Goal: Task Accomplishment & Management: Use online tool/utility

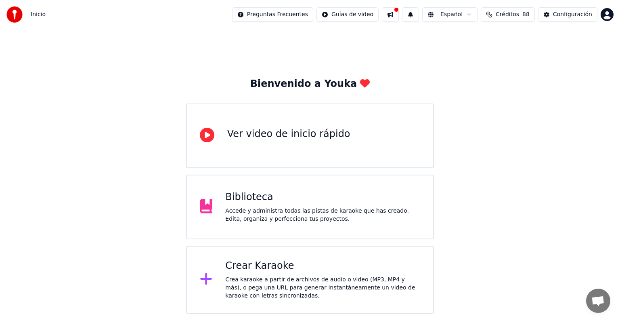
click at [258, 193] on div "Biblioteca" at bounding box center [322, 197] width 195 height 13
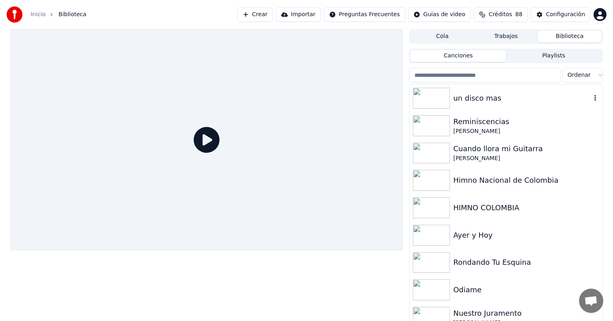
click at [493, 105] on div "un disco mas" at bounding box center [506, 97] width 193 height 27
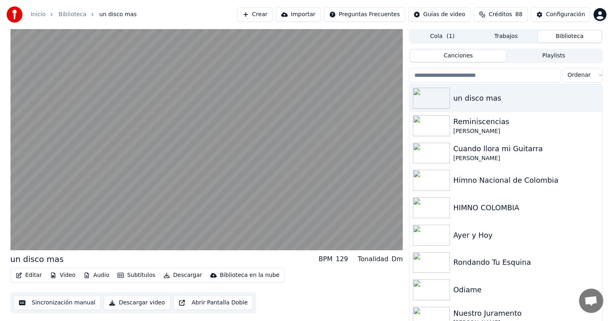
click at [55, 301] on button "Sincronización manual" at bounding box center [57, 302] width 87 height 15
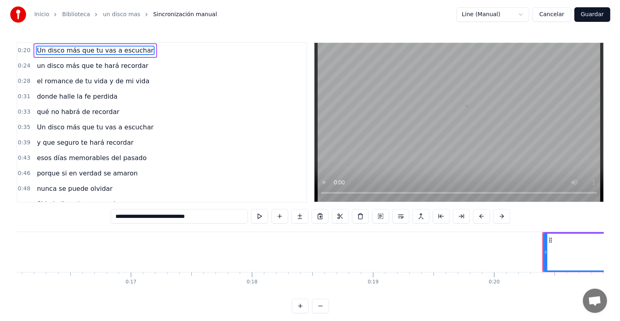
scroll to position [0, 2431]
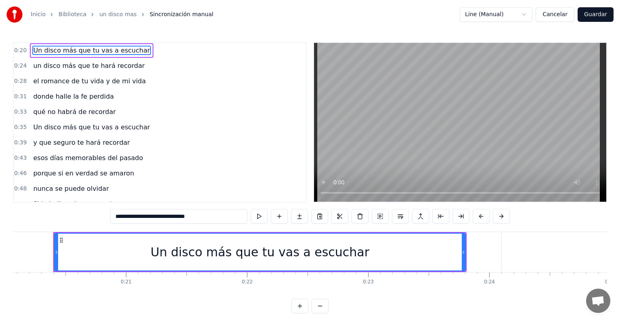
click at [524, 15] on html "Inicio Biblioteca un disco mas Sincronización manual Line (Manual) Cancelar Gua…" at bounding box center [310, 163] width 620 height 326
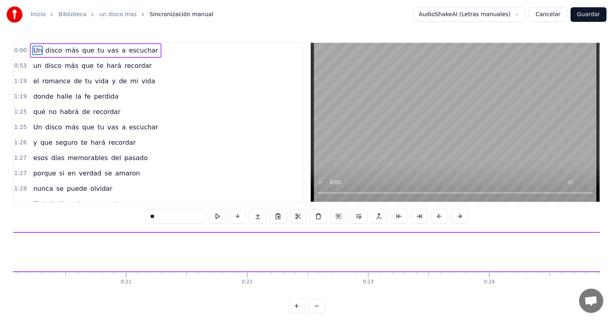
click at [551, 12] on button "Cancelar" at bounding box center [548, 14] width 39 height 15
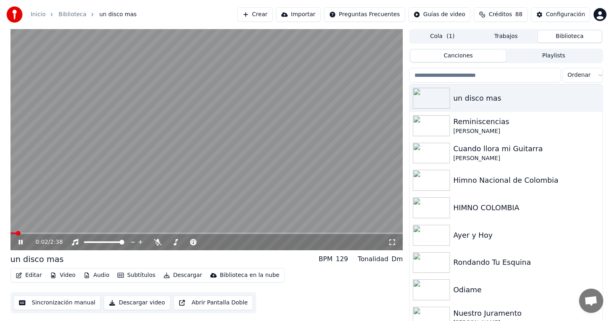
click at [32, 276] on button "Editar" at bounding box center [29, 274] width 33 height 11
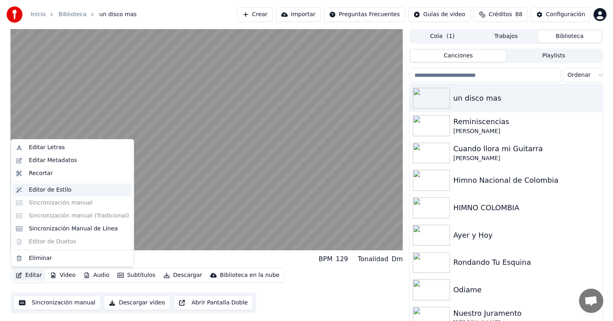
click at [68, 192] on div "Editor de Estilo" at bounding box center [79, 190] width 100 height 8
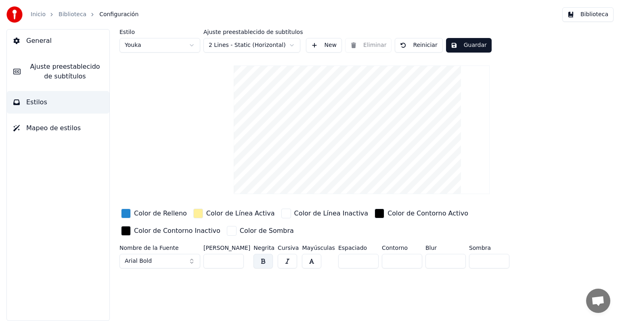
click at [232, 212] on div "Color de Línea Activa" at bounding box center [240, 213] width 69 height 10
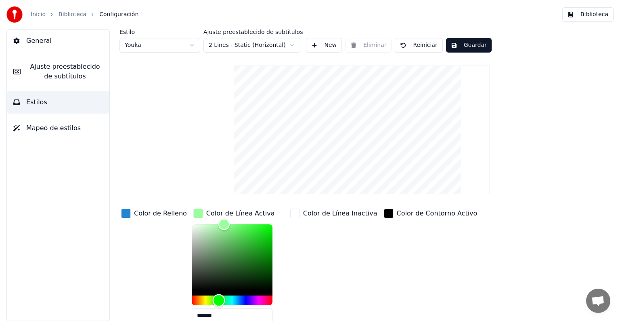
click at [214, 298] on div "Hue" at bounding box center [232, 300] width 81 height 10
click at [194, 47] on html "Inicio Biblioteca Configuración Biblioteca General Ajuste preestablecido de sub…" at bounding box center [310, 160] width 620 height 321
type input "*******"
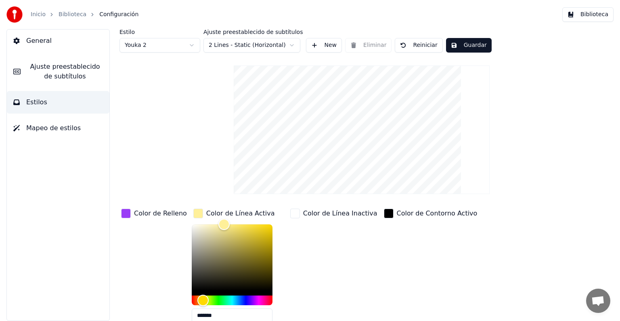
click at [291, 44] on html "Inicio Biblioteca Configuración Biblioteca General Ajuste preestablecido de sub…" at bounding box center [310, 160] width 620 height 321
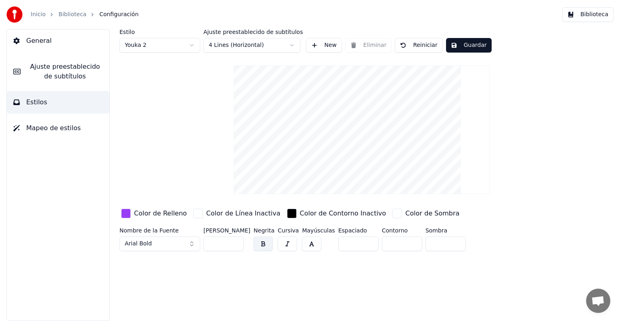
click at [288, 43] on html "Inicio Biblioteca Configuración Biblioteca General Ajuste preestablecido de sub…" at bounding box center [310, 160] width 620 height 321
click at [291, 46] on html "Inicio Biblioteca Configuración Biblioteca General Ajuste preestablecido de sub…" at bounding box center [310, 160] width 620 height 321
click at [320, 45] on button "New" at bounding box center [324, 45] width 36 height 15
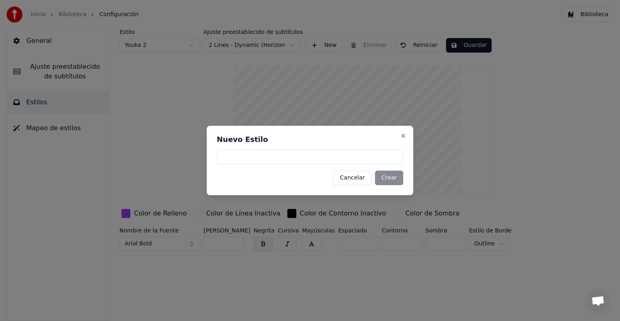
click at [357, 178] on button "Cancelar" at bounding box center [352, 177] width 39 height 15
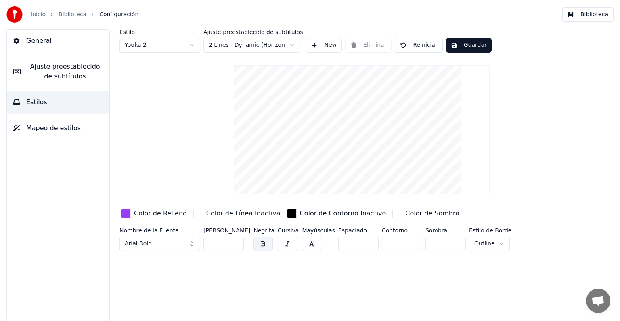
click at [64, 131] on span "Mapeo de estilos" at bounding box center [53, 128] width 55 height 10
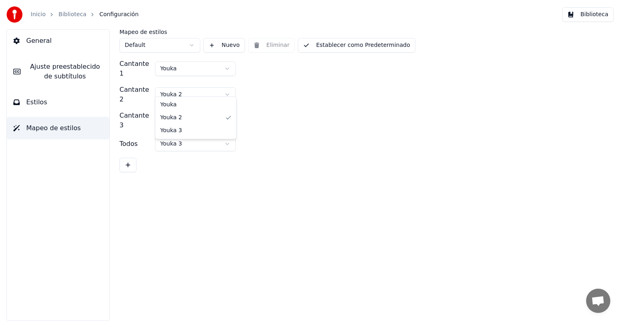
click at [222, 88] on html "Inicio Biblioteca Configuración Biblioteca General [PERSON_NAME] preestablecido…" at bounding box center [310, 160] width 620 height 321
click at [332, 85] on div "Cantante 2 Youka 3" at bounding box center [362, 94] width 484 height 19
click at [47, 107] on button "Estilos" at bounding box center [58, 102] width 103 height 23
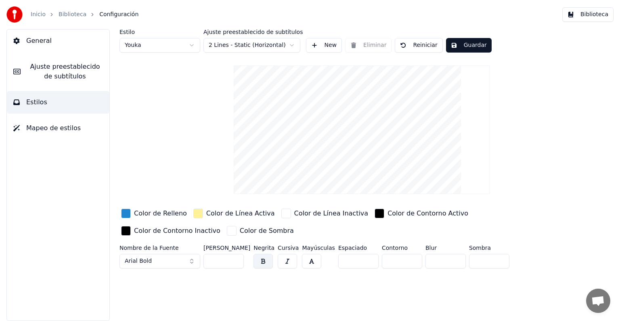
click at [188, 259] on button "Arial Bold" at bounding box center [160, 261] width 81 height 15
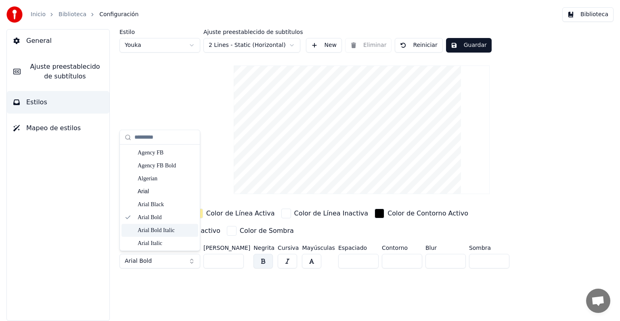
scroll to position [81, 0]
click at [168, 242] on div "Bahnschrift" at bounding box center [166, 240] width 57 height 8
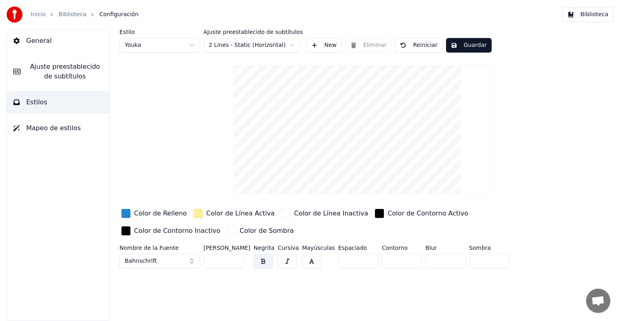
click at [463, 44] on button "Guardar" at bounding box center [469, 45] width 46 height 15
click at [463, 44] on button "Hecho" at bounding box center [466, 45] width 40 height 15
click at [463, 44] on button "Guardar" at bounding box center [469, 45] width 46 height 15
click at [30, 40] on span "General" at bounding box center [38, 41] width 25 height 10
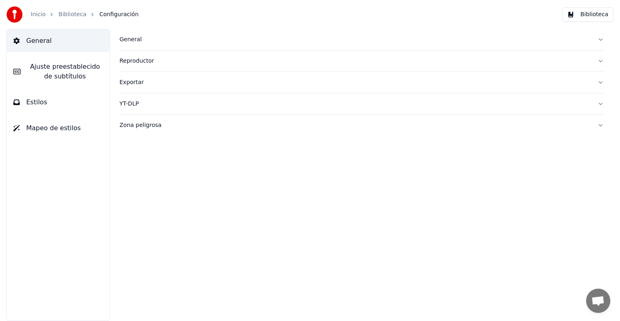
click at [137, 40] on div "General" at bounding box center [356, 40] width 472 height 8
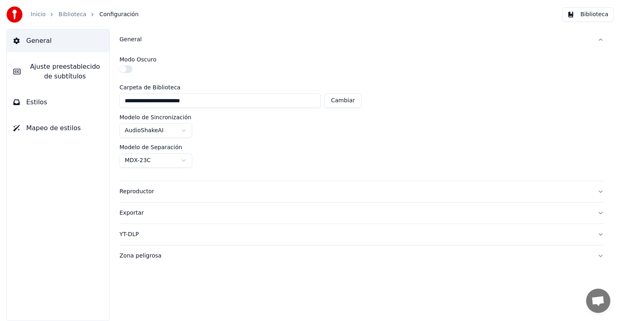
click at [143, 61] on label "Modo Oscuro" at bounding box center [138, 60] width 37 height 6
click at [146, 192] on div "Reproductor" at bounding box center [356, 191] width 472 height 8
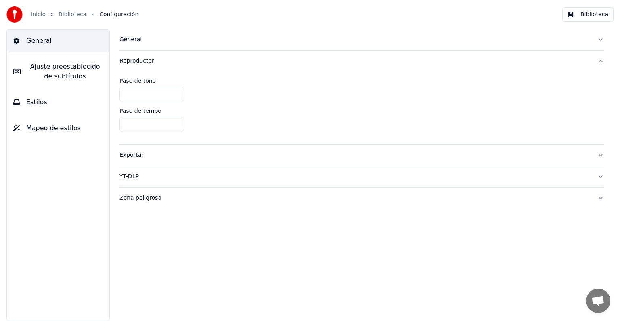
click at [132, 156] on div "Exportar" at bounding box center [356, 155] width 472 height 8
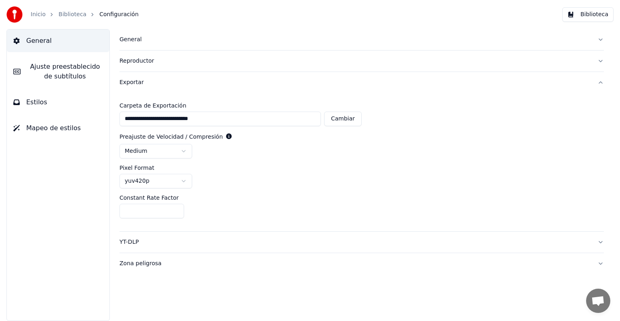
click at [134, 241] on div "YT-DLP" at bounding box center [356, 242] width 472 height 8
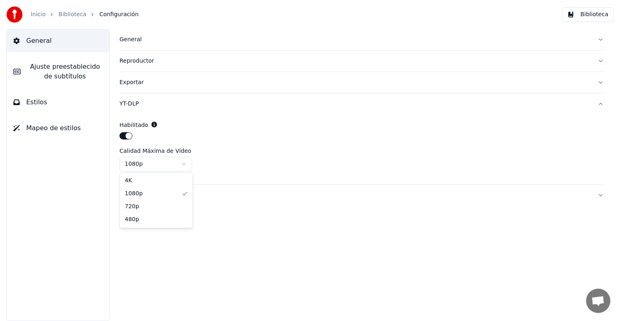
click at [185, 163] on html "Inicio Biblioteca Configuración Biblioteca General [PERSON_NAME] preestablecido…" at bounding box center [310, 160] width 620 height 321
click at [142, 195] on div "Zona peligrosa" at bounding box center [356, 195] width 472 height 8
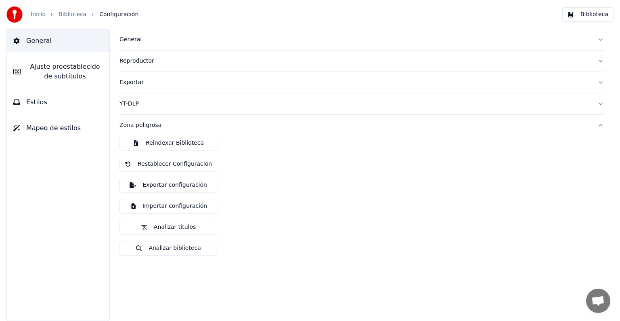
click at [36, 39] on span "General" at bounding box center [38, 41] width 25 height 10
click at [68, 12] on link "Biblioteca" at bounding box center [73, 14] width 28 height 8
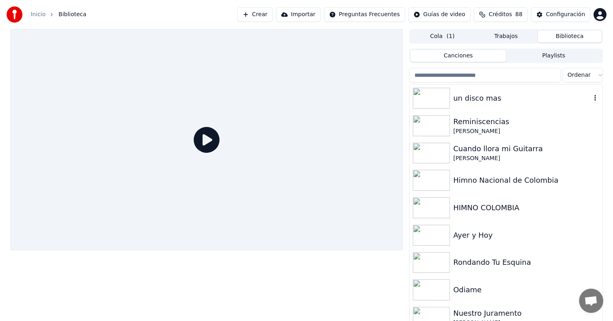
click at [480, 96] on div "un disco mas" at bounding box center [522, 97] width 138 height 11
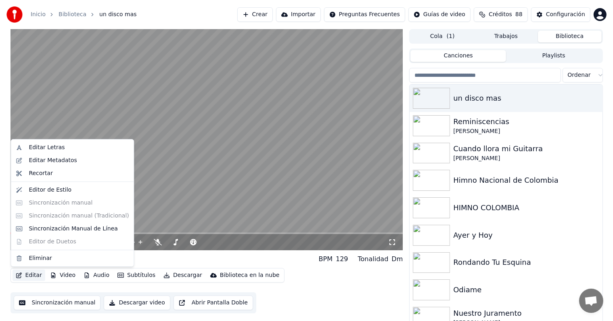
click at [23, 275] on button "Editar" at bounding box center [29, 274] width 33 height 11
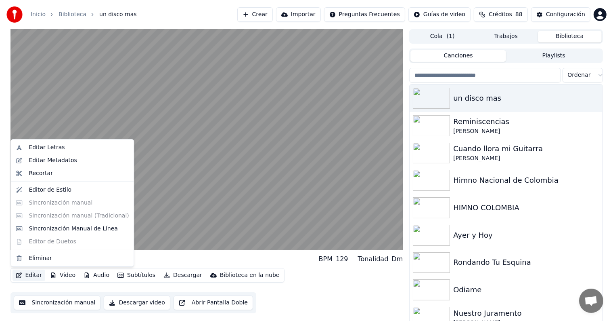
click at [58, 202] on div "Editar Letras Editar Metadatos Recortar Editor de Estilo Sincronización manual …" at bounding box center [72, 203] width 124 height 128
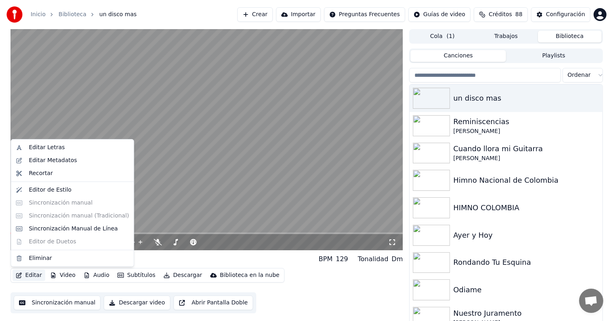
click at [155, 219] on video at bounding box center [206, 139] width 393 height 221
click at [31, 273] on button "Editar" at bounding box center [29, 274] width 33 height 11
click at [65, 225] on div "Sincronización Manual de Línea" at bounding box center [73, 228] width 89 height 8
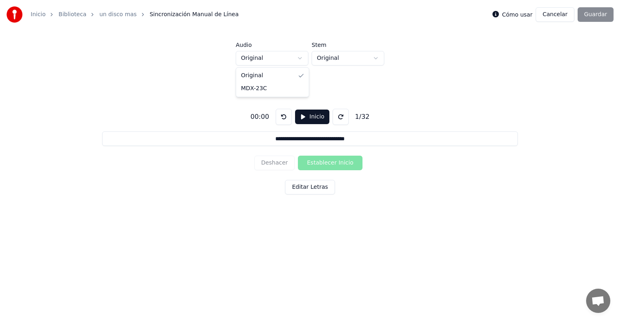
click at [300, 58] on html "**********" at bounding box center [310, 123] width 620 height 247
click at [371, 58] on html "**********" at bounding box center [310, 123] width 620 height 247
click at [377, 59] on html "**********" at bounding box center [310, 123] width 620 height 247
click at [567, 16] on button "Cancelar" at bounding box center [555, 14] width 39 height 15
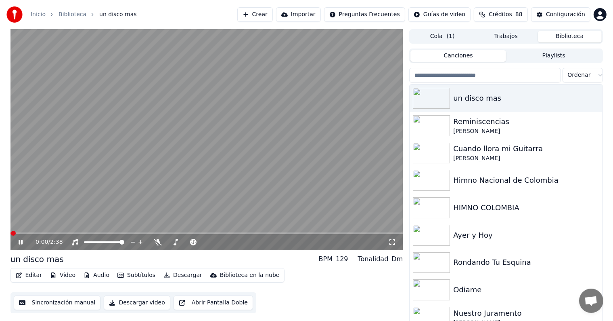
click at [18, 271] on button "Editar" at bounding box center [29, 274] width 33 height 11
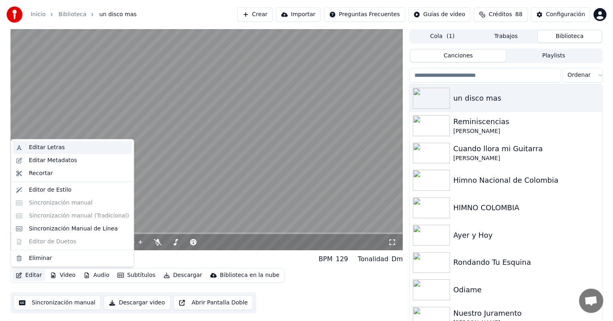
click at [54, 150] on div "Editar Letras" at bounding box center [47, 147] width 36 height 8
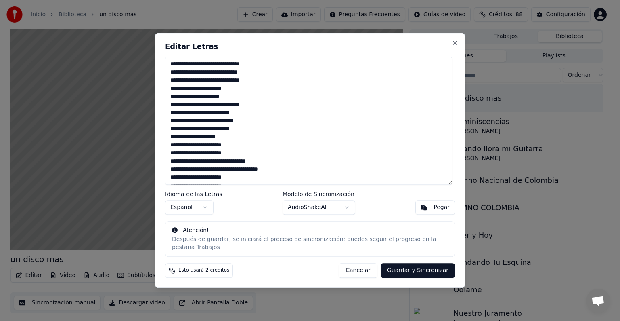
click at [172, 94] on textarea at bounding box center [308, 121] width 287 height 128
click at [172, 101] on textarea at bounding box center [308, 121] width 287 height 128
click at [309, 92] on textarea at bounding box center [308, 121] width 287 height 128
click at [171, 117] on textarea at bounding box center [308, 121] width 287 height 128
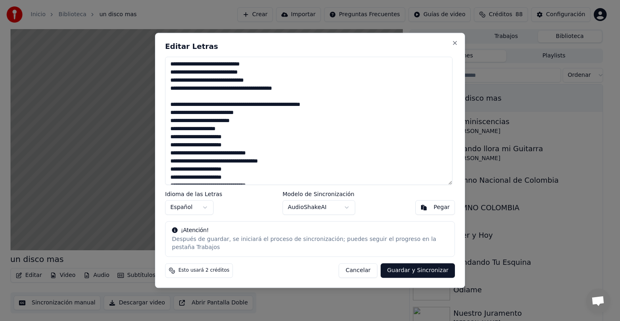
click at [171, 126] on textarea at bounding box center [308, 121] width 287 height 128
click at [234, 126] on textarea at bounding box center [308, 121] width 287 height 128
click at [172, 149] on textarea at bounding box center [308, 121] width 287 height 128
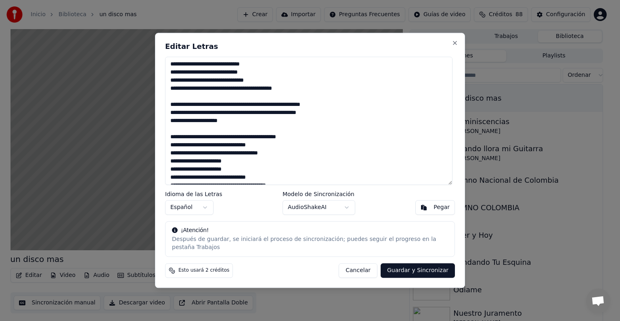
click at [170, 174] on textarea at bounding box center [308, 121] width 287 height 128
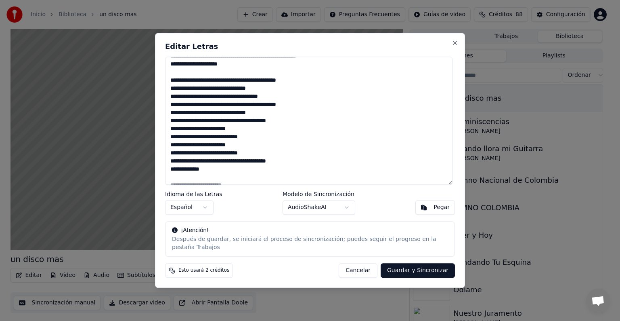
scroll to position [81, 0]
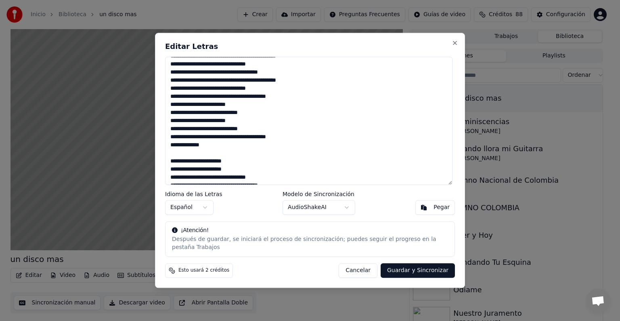
click at [171, 117] on textarea at bounding box center [308, 121] width 287 height 128
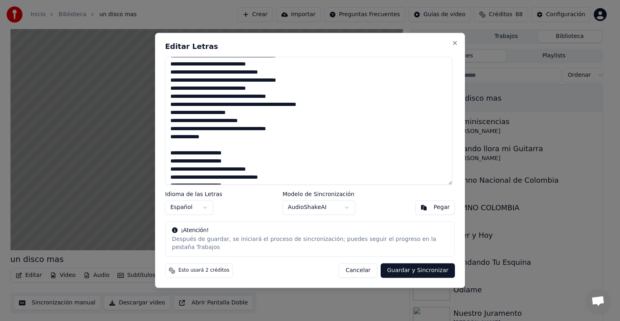
click at [171, 126] on textarea at bounding box center [308, 121] width 287 height 128
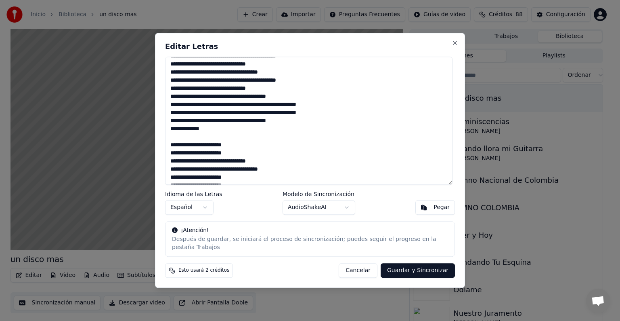
click at [171, 134] on textarea at bounding box center [308, 121] width 287 height 128
click at [170, 150] on textarea at bounding box center [308, 121] width 287 height 128
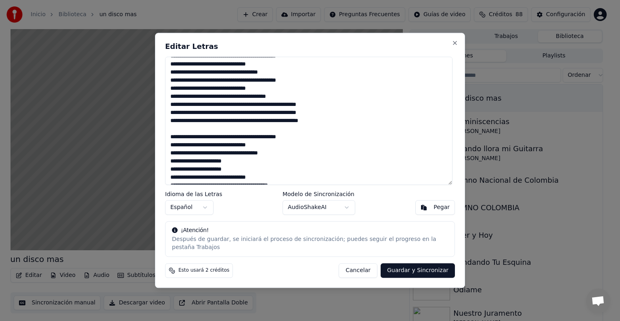
click at [170, 174] on textarea at bounding box center [308, 121] width 287 height 128
click at [342, 212] on body "Inicio Biblioteca un disco mas Crear Importar Preguntas Frecuentes Guías de vid…" at bounding box center [306, 160] width 613 height 321
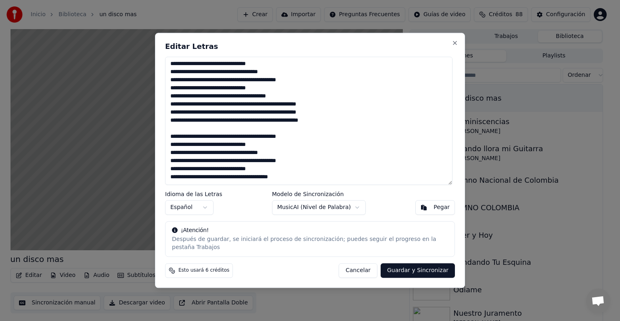
click at [436, 266] on button "Guardar y Sincronizar" at bounding box center [418, 270] width 74 height 15
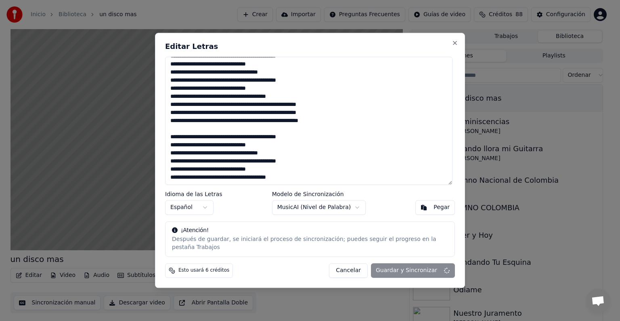
type textarea "**********"
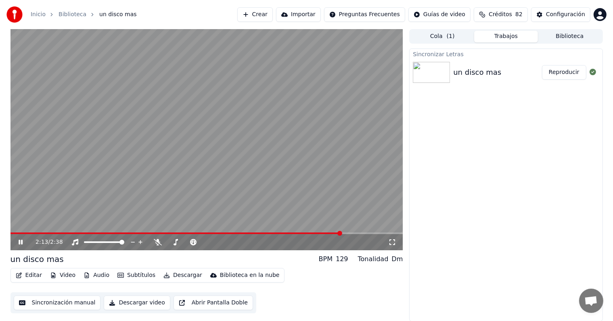
click at [20, 277] on icon "button" at bounding box center [19, 275] width 6 height 6
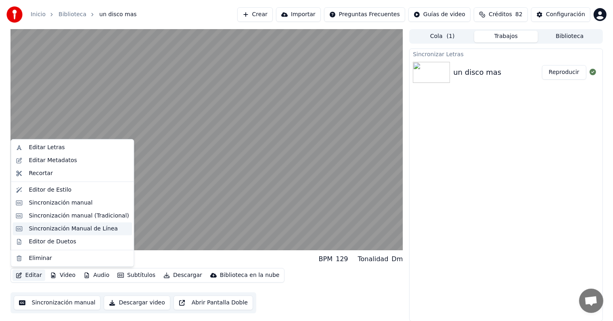
click at [64, 226] on div "Sincronización Manual de Línea" at bounding box center [73, 228] width 89 height 8
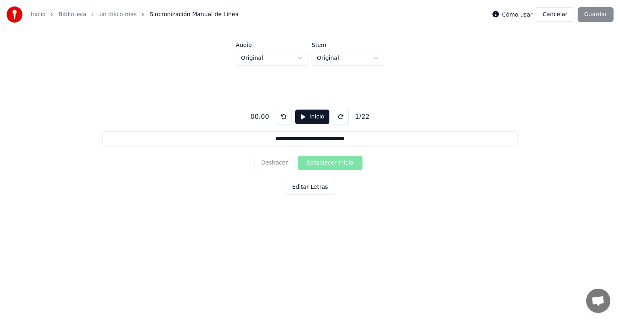
click at [311, 118] on button "Inicio" at bounding box center [312, 116] width 34 height 15
click at [335, 161] on button "Establecer Inicio" at bounding box center [330, 162] width 65 height 15
click at [335, 161] on button "Establecer Fin" at bounding box center [330, 162] width 65 height 15
click at [335, 161] on button "Establecer Inicio" at bounding box center [330, 162] width 65 height 15
click at [335, 161] on button "Establecer Fin" at bounding box center [330, 162] width 65 height 15
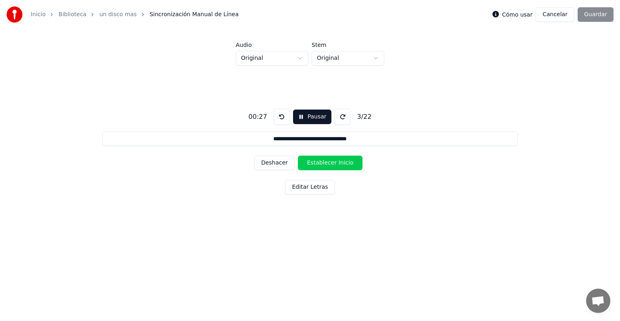
click at [335, 161] on button "Establecer Inicio" at bounding box center [330, 162] width 65 height 15
click at [335, 161] on button "Establecer Fin" at bounding box center [330, 162] width 65 height 15
click at [335, 161] on button "Establecer Inicio" at bounding box center [330, 162] width 65 height 15
click at [335, 161] on button "Establecer Fin" at bounding box center [330, 162] width 65 height 15
click at [335, 161] on button "Establecer Inicio" at bounding box center [330, 162] width 65 height 15
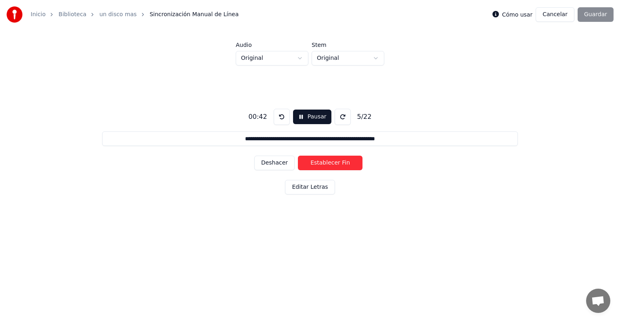
click at [335, 161] on button "Establecer Fin" at bounding box center [330, 162] width 65 height 15
click at [335, 161] on button "Establecer Inicio" at bounding box center [330, 162] width 65 height 15
click at [335, 161] on button "Establecer Fin" at bounding box center [330, 162] width 65 height 15
click at [335, 161] on button "Establecer Inicio" at bounding box center [330, 162] width 65 height 15
click at [335, 161] on button "Establecer Fin" at bounding box center [330, 162] width 65 height 15
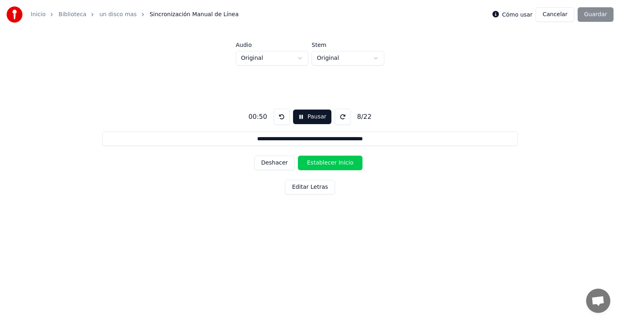
click at [334, 161] on button "Establecer Inicio" at bounding box center [330, 162] width 65 height 15
click at [334, 162] on button "Establecer Fin" at bounding box center [330, 162] width 65 height 15
click at [334, 162] on button "Establecer Inicio" at bounding box center [330, 162] width 65 height 15
click at [334, 162] on button "Establecer Fin" at bounding box center [330, 162] width 65 height 15
click at [334, 162] on button "Establecer Inicio" at bounding box center [330, 162] width 65 height 15
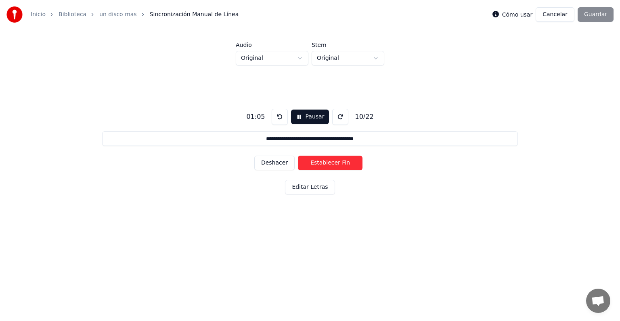
click at [334, 162] on button "Establecer Fin" at bounding box center [330, 162] width 65 height 15
click at [334, 162] on button "Establecer Inicio" at bounding box center [330, 162] width 65 height 15
click at [334, 162] on button "Establecer Fin" at bounding box center [330, 162] width 65 height 15
click at [334, 162] on button "Establecer Inicio" at bounding box center [330, 162] width 65 height 15
click at [334, 162] on button "Establecer Fin" at bounding box center [330, 162] width 65 height 15
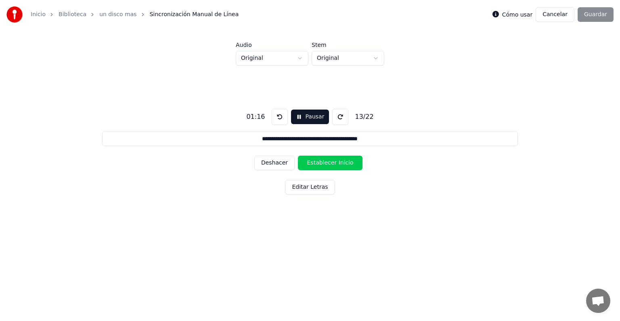
click at [334, 162] on button "Establecer Inicio" at bounding box center [330, 162] width 65 height 15
click at [334, 162] on button "Establecer Fin" at bounding box center [330, 162] width 65 height 15
click at [334, 162] on button "Establecer Inicio" at bounding box center [330, 162] width 65 height 15
click at [334, 162] on button "Establecer Fin" at bounding box center [330, 162] width 65 height 15
click at [334, 162] on button "Establecer Inicio" at bounding box center [330, 162] width 65 height 15
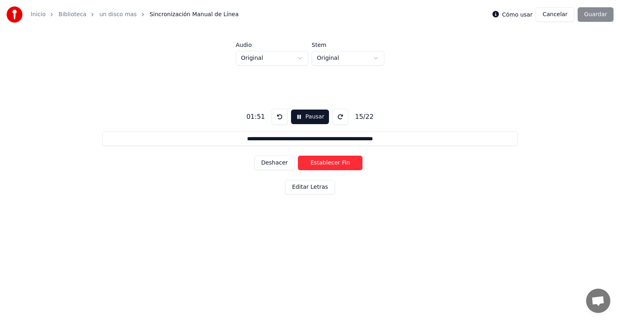
click at [334, 162] on button "Establecer Fin" at bounding box center [330, 162] width 65 height 15
click at [334, 162] on button "Establecer Inicio" at bounding box center [330, 162] width 65 height 15
click at [334, 162] on button "Establecer Fin" at bounding box center [330, 162] width 65 height 15
click at [334, 162] on button "Establecer Inicio" at bounding box center [330, 162] width 65 height 15
click at [334, 162] on button "Establecer Fin" at bounding box center [330, 162] width 65 height 15
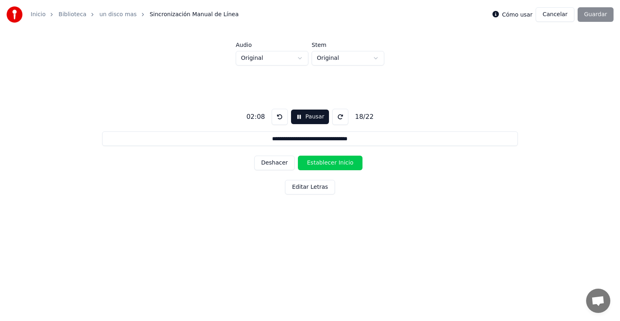
click at [334, 162] on button "Establecer Inicio" at bounding box center [330, 162] width 65 height 15
click at [334, 162] on button "Establecer Fin" at bounding box center [330, 162] width 65 height 15
click at [334, 162] on button "Establecer Inicio" at bounding box center [330, 162] width 65 height 15
click at [334, 162] on button "Establecer Fin" at bounding box center [330, 162] width 65 height 15
click at [334, 162] on button "Establecer Inicio" at bounding box center [330, 162] width 65 height 15
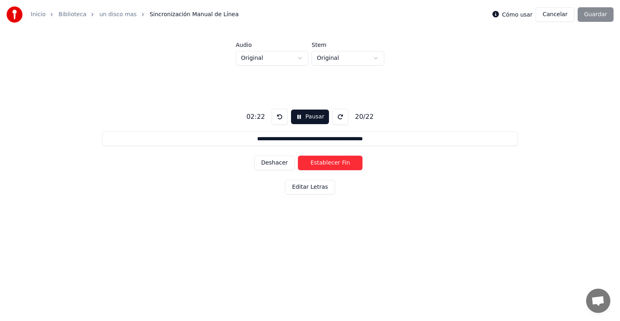
click at [334, 162] on button "Establecer Fin" at bounding box center [330, 162] width 65 height 15
click at [334, 162] on button "Establecer Inicio" at bounding box center [330, 162] width 65 height 15
click at [334, 162] on button "Establecer Fin" at bounding box center [330, 162] width 65 height 15
type input "**********"
click at [334, 162] on button "Establecer Inicio" at bounding box center [330, 162] width 65 height 15
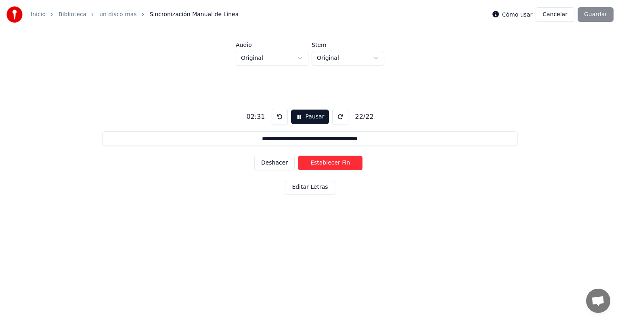
click at [334, 162] on button "Establecer Fin" at bounding box center [330, 162] width 65 height 15
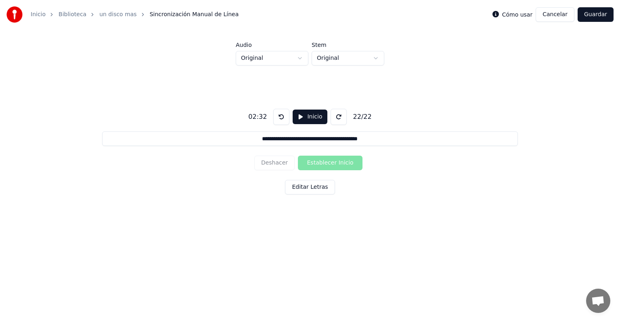
drag, startPoint x: 602, startPoint y: 17, endPoint x: 600, endPoint y: 20, distance: 4.2
click at [602, 17] on button "Guardar" at bounding box center [596, 14] width 36 height 15
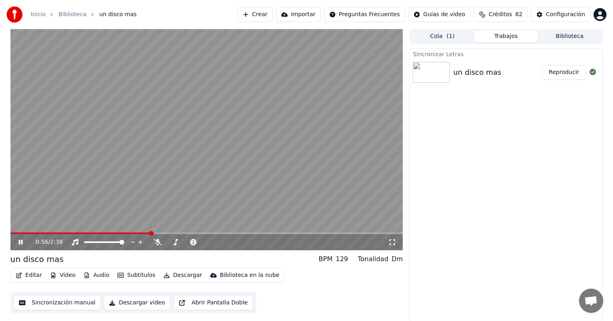
click at [21, 233] on span at bounding box center [80, 233] width 141 height 2
click at [107, 233] on span at bounding box center [80, 233] width 141 height 2
click at [16, 243] on div "0:40 / 2:38" at bounding box center [207, 242] width 386 height 8
click at [18, 241] on icon at bounding box center [26, 242] width 19 height 6
click at [116, 216] on video at bounding box center [206, 139] width 393 height 221
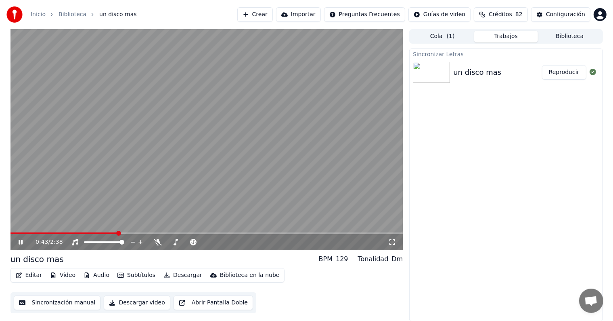
click at [121, 199] on video at bounding box center [206, 139] width 393 height 221
click at [107, 233] on div "100 100" at bounding box center [112, 227] width 19 height 11
click at [98, 233] on span at bounding box center [63, 233] width 107 height 2
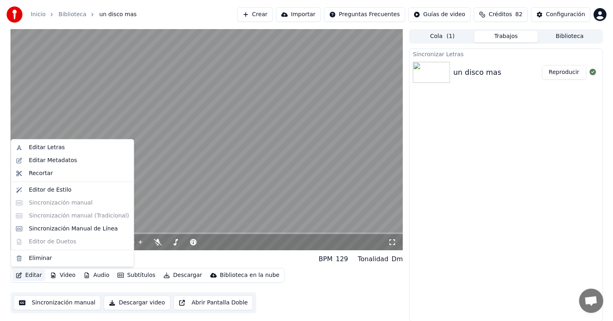
click at [30, 276] on button "Editar" at bounding box center [29, 274] width 33 height 11
click at [41, 147] on div "Editar Letras" at bounding box center [47, 147] width 36 height 8
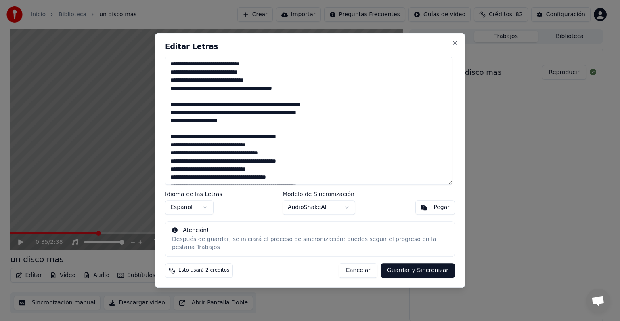
click at [185, 99] on textarea at bounding box center [308, 121] width 287 height 128
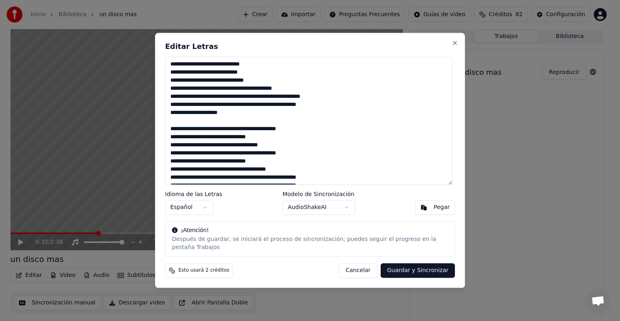
click at [182, 128] on textarea at bounding box center [308, 121] width 287 height 128
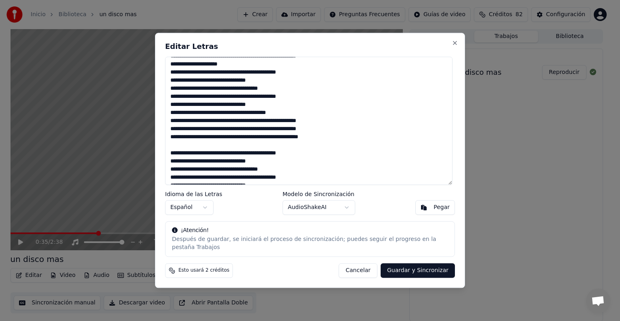
scroll to position [73, 0]
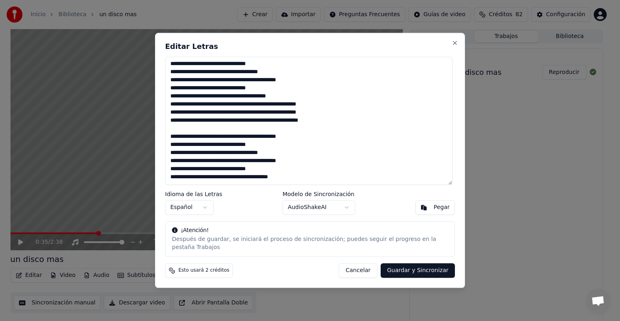
click at [177, 125] on textarea at bounding box center [308, 121] width 287 height 128
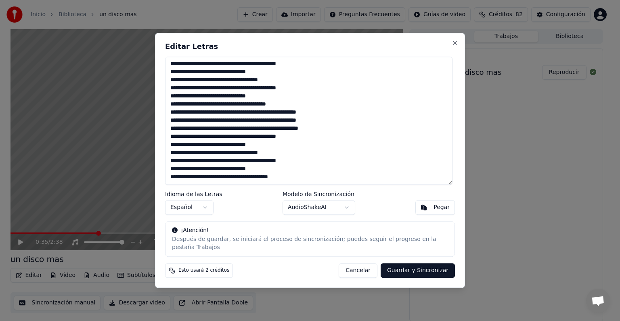
scroll to position [65, 0]
click at [409, 266] on button "Guardar y Sincronizar" at bounding box center [418, 270] width 74 height 15
type textarea "**********"
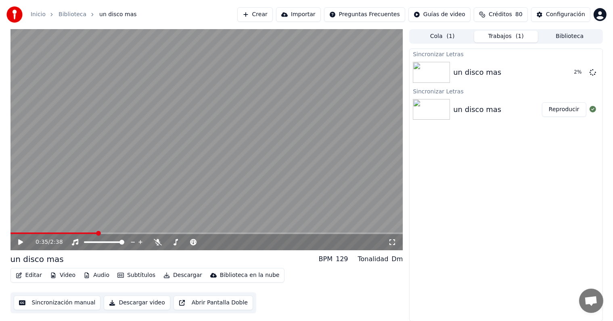
click at [21, 275] on icon "button" at bounding box center [19, 275] width 6 height 6
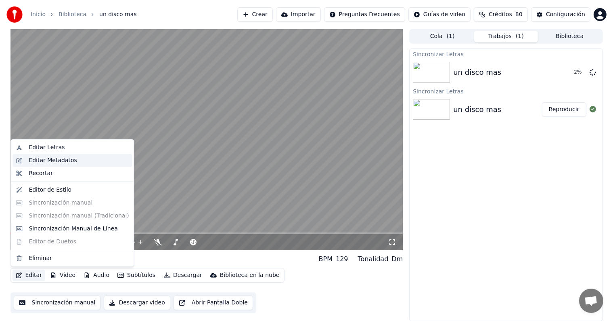
click at [55, 159] on div "Editar Metadatos" at bounding box center [53, 160] width 48 height 8
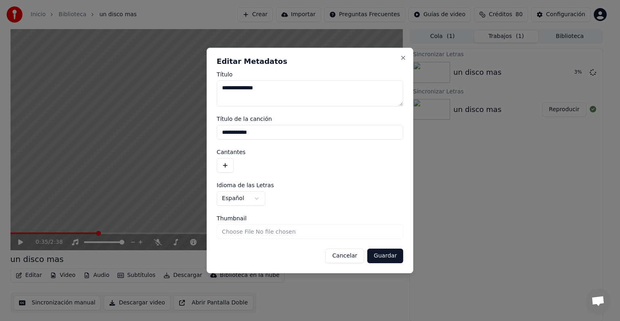
drag, startPoint x: 270, startPoint y: 88, endPoint x: 194, endPoint y: 86, distance: 75.9
click at [194, 86] on body "**********" at bounding box center [306, 160] width 613 height 321
click at [240, 86] on textarea "**********" at bounding box center [310, 93] width 187 height 26
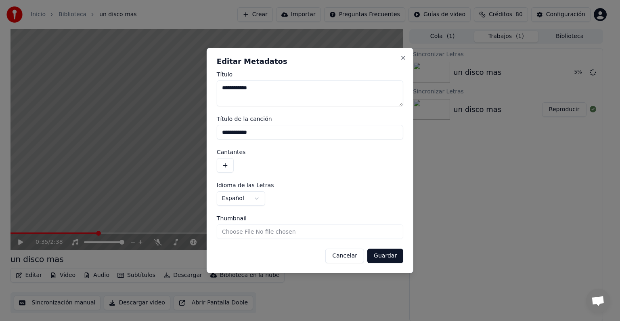
type textarea "**********"
click at [244, 137] on input "**********" at bounding box center [310, 132] width 187 height 15
click at [244, 138] on input "**********" at bounding box center [310, 132] width 187 height 15
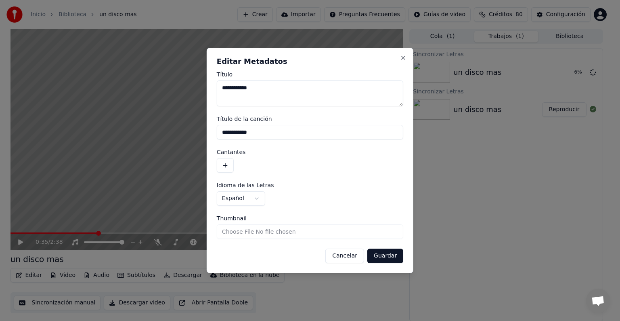
click at [244, 138] on input "**********" at bounding box center [310, 132] width 187 height 15
paste input
type input "**********"
click at [225, 163] on button "button" at bounding box center [225, 165] width 17 height 15
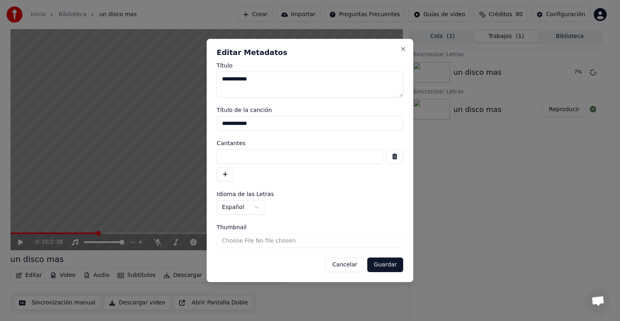
click at [239, 160] on input at bounding box center [300, 156] width 166 height 15
type input "**********"
click at [313, 241] on input "Thumbnail" at bounding box center [310, 240] width 187 height 15
type textarea "**********"
type input "**********"
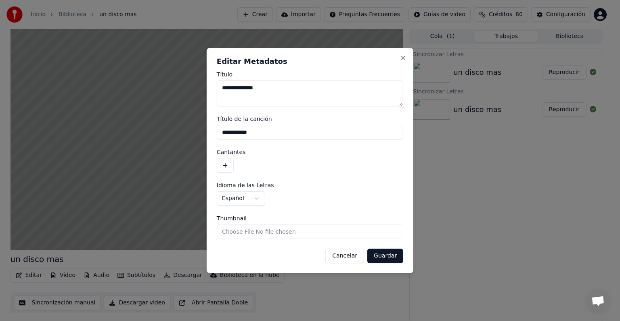
type input "**********"
click at [383, 257] on button "Guardar" at bounding box center [385, 255] width 36 height 15
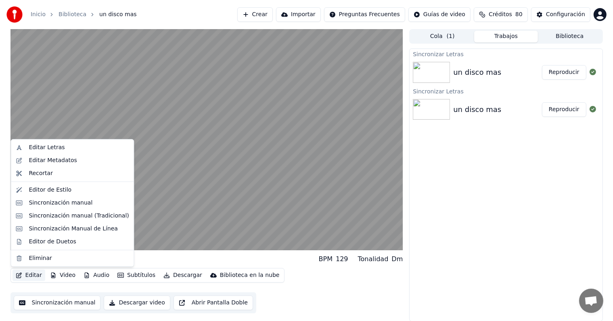
click at [29, 273] on button "Editar" at bounding box center [29, 274] width 33 height 11
click at [54, 157] on div "Editar Metadatos" at bounding box center [53, 160] width 48 height 8
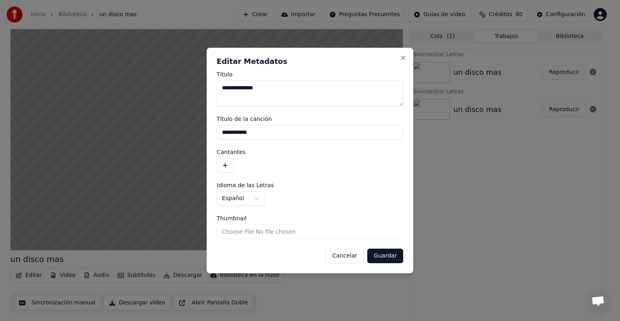
drag, startPoint x: 278, startPoint y: 90, endPoint x: 194, endPoint y: 86, distance: 84.1
click at [194, 86] on body "**********" at bounding box center [306, 160] width 613 height 321
click at [247, 92] on textarea "**********" at bounding box center [310, 93] width 187 height 26
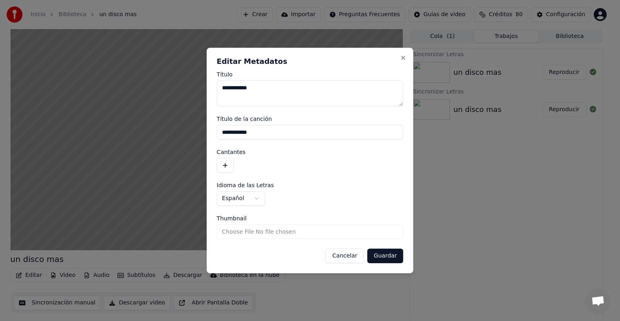
type textarea "**********"
click at [271, 125] on input "**********" at bounding box center [310, 132] width 187 height 15
click at [270, 128] on input "**********" at bounding box center [310, 132] width 187 height 15
type input "*"
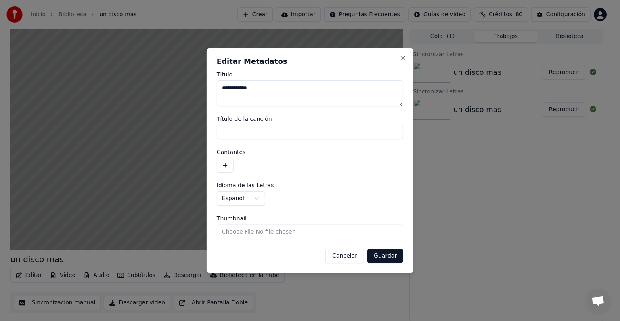
paste input "**********"
type input "**********"
click at [227, 166] on button "button" at bounding box center [225, 165] width 17 height 15
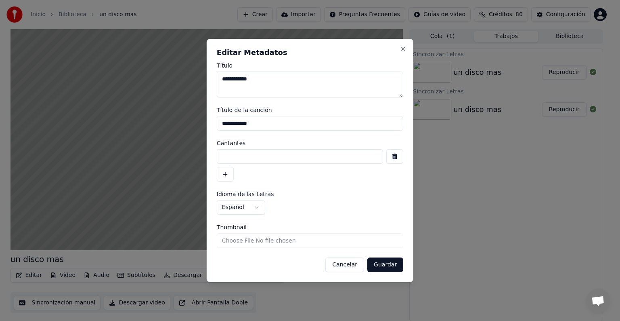
click at [260, 157] on input at bounding box center [300, 156] width 166 height 15
type input "**********"
click at [390, 263] on button "Guardar" at bounding box center [385, 264] width 36 height 15
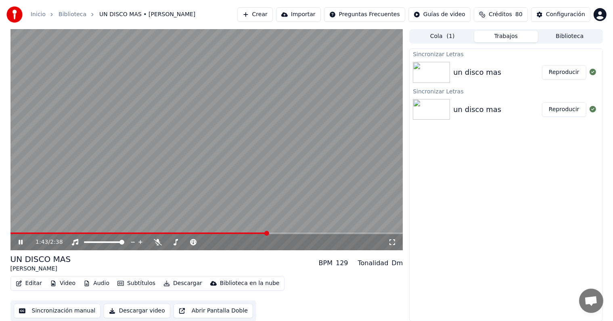
click at [567, 72] on button "Reproducir" at bounding box center [564, 72] width 44 height 15
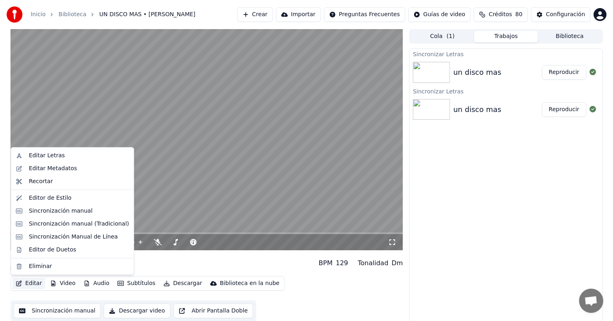
click at [33, 285] on button "Editar" at bounding box center [29, 282] width 33 height 11
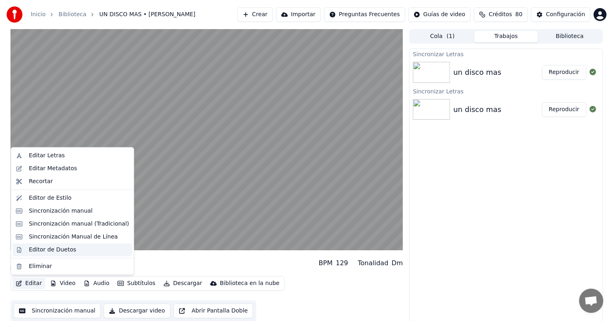
click at [56, 247] on div "Editor de Duetos" at bounding box center [52, 249] width 47 height 8
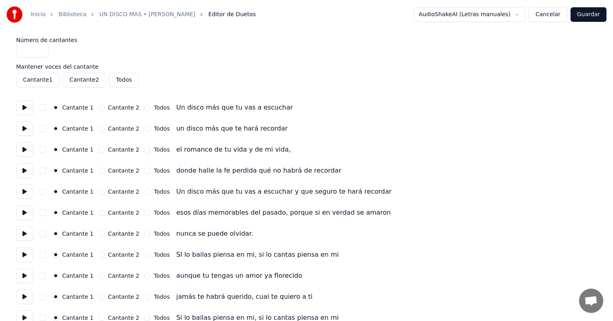
click at [24, 107] on button at bounding box center [24, 107] width 17 height 15
click at [99, 108] on button "Cantante 2" at bounding box center [102, 107] width 6 height 6
click at [55, 107] on button "Cantante 1" at bounding box center [55, 107] width 6 height 6
click at [44, 109] on button "button" at bounding box center [43, 107] width 6 height 6
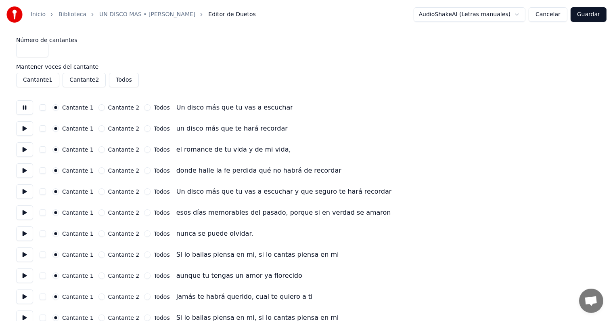
click at [34, 47] on input "*" at bounding box center [32, 50] width 32 height 15
click at [42, 49] on input "*" at bounding box center [32, 50] width 32 height 15
type input "*"
click at [41, 53] on input "*" at bounding box center [32, 50] width 32 height 15
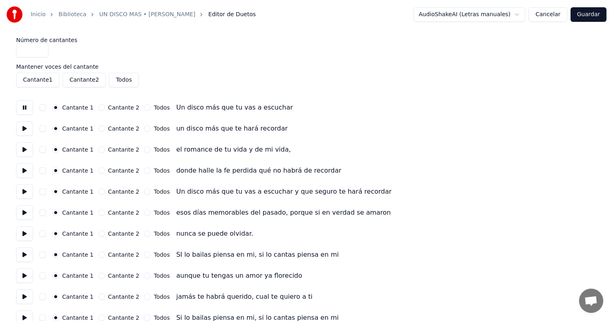
click at [41, 53] on input "*" at bounding box center [32, 50] width 32 height 15
click at [545, 17] on button "Cancelar" at bounding box center [548, 14] width 39 height 15
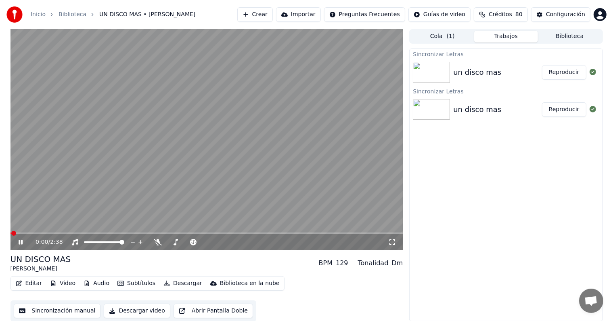
click at [34, 286] on button "Editar" at bounding box center [29, 282] width 33 height 11
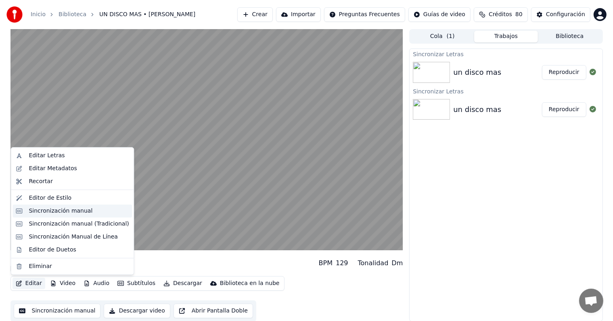
click at [76, 215] on div "Sincronización manual" at bounding box center [73, 210] width 120 height 13
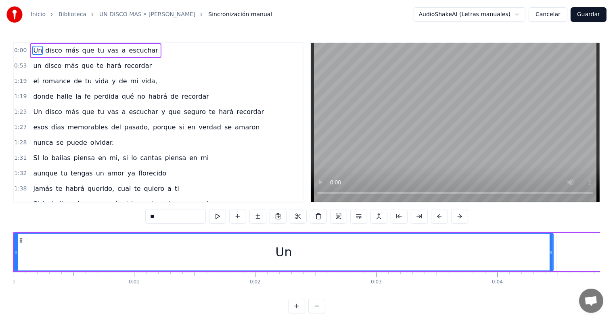
click at [556, 13] on button "Cancelar" at bounding box center [548, 14] width 39 height 15
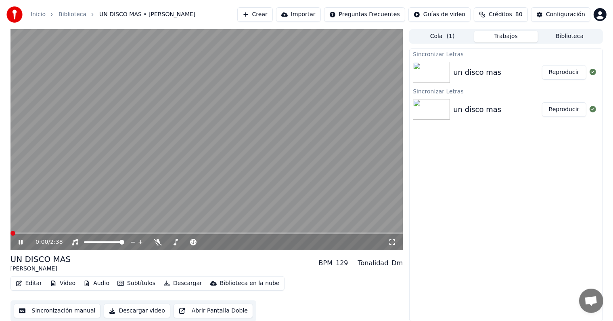
click at [33, 285] on button "Editar" at bounding box center [29, 282] width 33 height 11
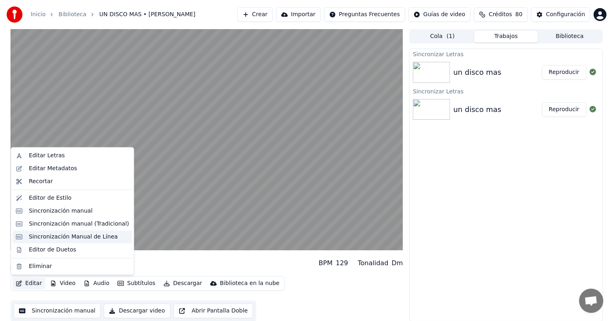
click at [59, 236] on div "Sincronización Manual de Línea" at bounding box center [73, 237] width 89 height 8
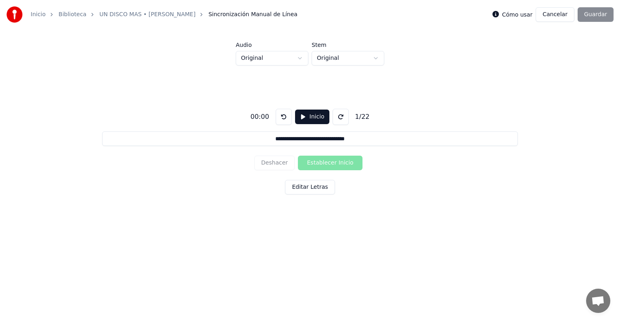
click at [560, 21] on button "Cancelar" at bounding box center [555, 14] width 39 height 15
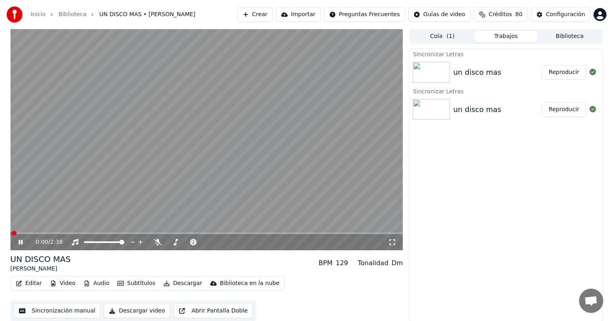
click at [29, 283] on button "Editar" at bounding box center [29, 282] width 33 height 11
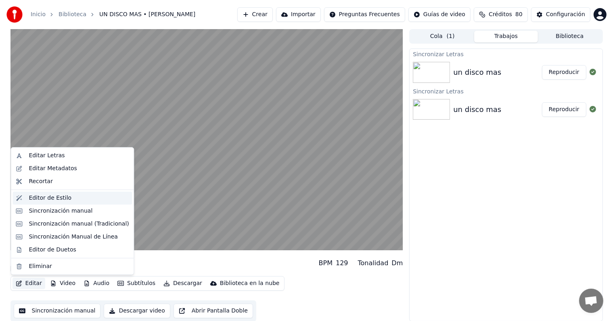
click at [56, 197] on div "Editor de Estilo" at bounding box center [50, 198] width 43 height 8
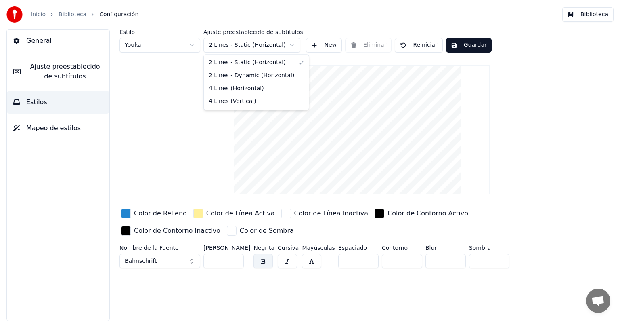
click at [291, 46] on html "Inicio Biblioteca Configuración Biblioteca General Ajuste preestablecido de sub…" at bounding box center [310, 160] width 620 height 321
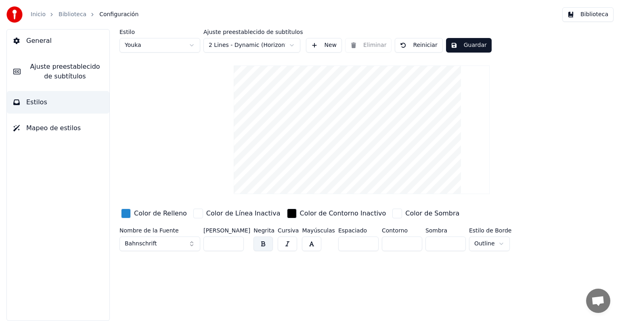
click at [318, 45] on button "New" at bounding box center [324, 45] width 36 height 15
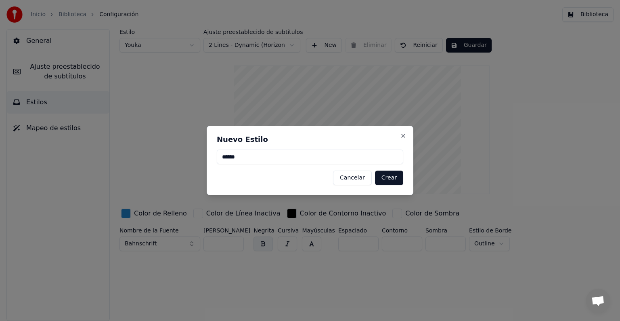
type input "******"
click at [392, 176] on button "Crear" at bounding box center [389, 177] width 28 height 15
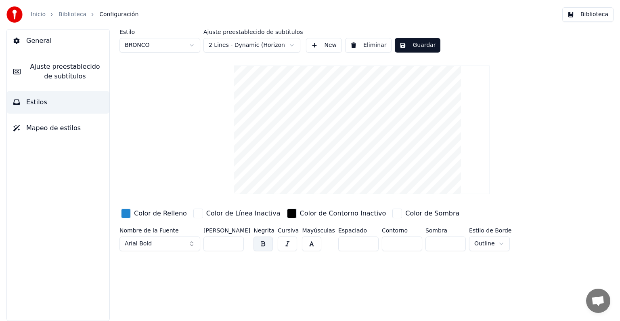
click at [289, 46] on html "Inicio Biblioteca Configuración Biblioteca General Ajuste preestablecido de sub…" at bounding box center [310, 160] width 620 height 321
click at [237, 245] on input "**" at bounding box center [223, 243] width 40 height 15
click at [237, 246] on input "**" at bounding box center [223, 243] width 40 height 15
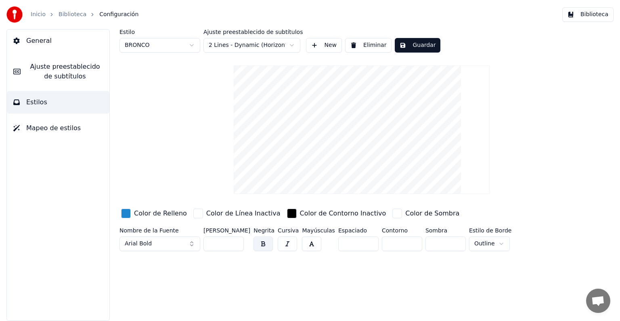
click at [237, 246] on input "**" at bounding box center [223, 243] width 40 height 15
type input "**"
click at [237, 246] on input "**" at bounding box center [223, 243] width 40 height 15
click at [493, 241] on html "Inicio Biblioteca Configuración Biblioteca General Ajuste preestablecido de sub…" at bounding box center [310, 160] width 620 height 321
click at [415, 47] on button "Guardar" at bounding box center [418, 45] width 46 height 15
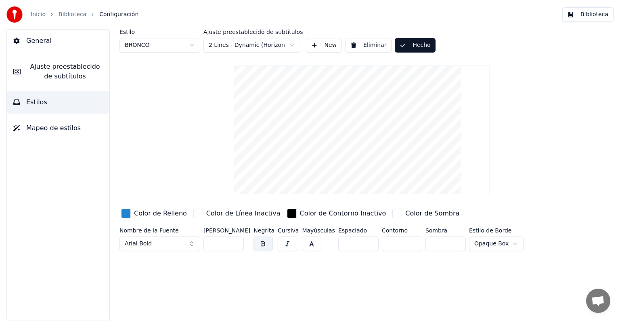
click at [413, 50] on button "Hecho" at bounding box center [415, 45] width 40 height 15
click at [411, 46] on button "Guardar" at bounding box center [418, 45] width 46 height 15
click at [78, 11] on link "Biblioteca" at bounding box center [73, 14] width 28 height 8
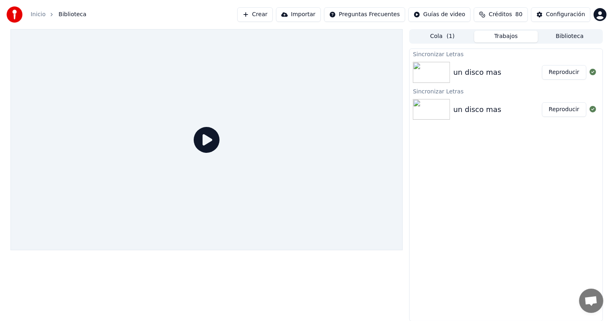
click at [560, 73] on button "Reproducir" at bounding box center [564, 72] width 44 height 15
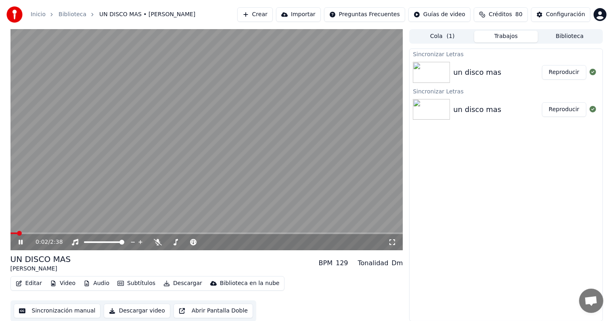
click at [27, 283] on button "Editar" at bounding box center [29, 282] width 33 height 11
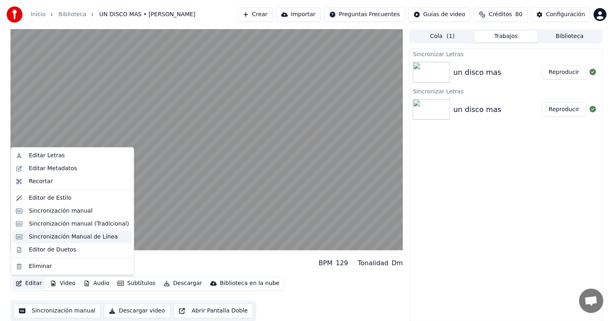
click at [87, 241] on div "Sincronización Manual de Línea" at bounding box center [73, 236] width 120 height 13
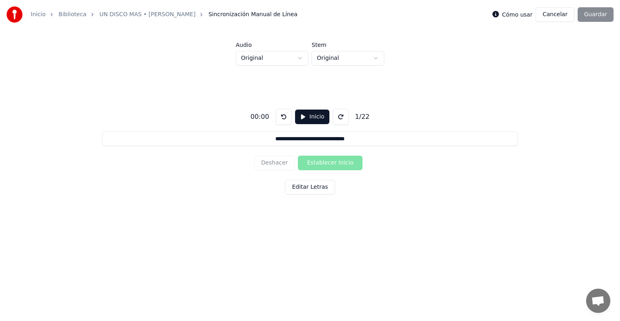
click at [315, 120] on button "Inicio" at bounding box center [312, 116] width 34 height 15
click at [378, 57] on html "**********" at bounding box center [310, 123] width 620 height 247
click at [377, 58] on html "**********" at bounding box center [310, 123] width 620 height 247
click at [339, 164] on button "Establecer Inicio" at bounding box center [330, 162] width 65 height 15
click at [339, 165] on button "Establecer Fin" at bounding box center [330, 162] width 65 height 15
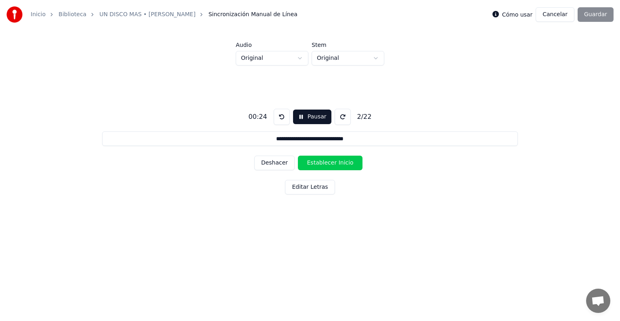
click at [339, 164] on button "Establecer Inicio" at bounding box center [330, 162] width 65 height 15
click at [339, 164] on button "Establecer Fin" at bounding box center [330, 162] width 65 height 15
click at [339, 164] on button "Establecer Inicio" at bounding box center [330, 162] width 65 height 15
click at [339, 164] on button "Establecer Fin" at bounding box center [330, 162] width 65 height 15
click at [339, 164] on button "Establecer Inicio" at bounding box center [330, 162] width 65 height 15
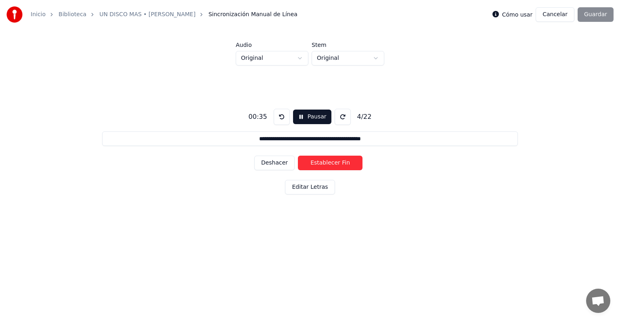
click at [339, 164] on button "Establecer Fin" at bounding box center [330, 162] width 65 height 15
click at [339, 164] on button "Establecer Inicio" at bounding box center [330, 162] width 65 height 15
click at [339, 164] on button "Establecer Fin" at bounding box center [330, 162] width 65 height 15
click at [339, 164] on button "Establecer Inicio" at bounding box center [330, 162] width 65 height 15
click at [339, 164] on button "Establecer Fin" at bounding box center [330, 162] width 65 height 15
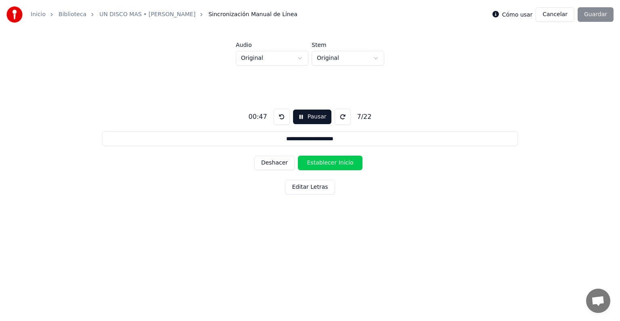
click at [339, 164] on button "Establecer Inicio" at bounding box center [330, 162] width 65 height 15
click at [339, 164] on button "Establecer Fin" at bounding box center [330, 162] width 65 height 15
click at [339, 164] on button "Establecer Inicio" at bounding box center [330, 162] width 65 height 15
click at [339, 164] on button "Establecer Fin" at bounding box center [330, 162] width 65 height 15
click at [339, 164] on button "Establecer Inicio" at bounding box center [330, 162] width 65 height 15
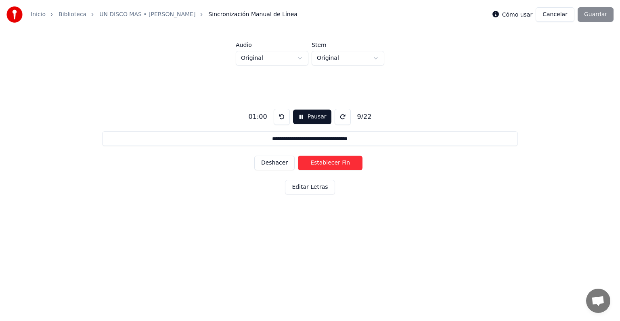
click at [339, 161] on button "Establecer Fin" at bounding box center [330, 162] width 65 height 15
click at [339, 161] on button "Establecer Inicio" at bounding box center [330, 162] width 65 height 15
click at [339, 162] on button "Establecer Fin" at bounding box center [330, 162] width 65 height 15
click at [339, 162] on button "Establecer Inicio" at bounding box center [330, 162] width 65 height 15
click at [339, 162] on button "Establecer Fin" at bounding box center [330, 162] width 65 height 15
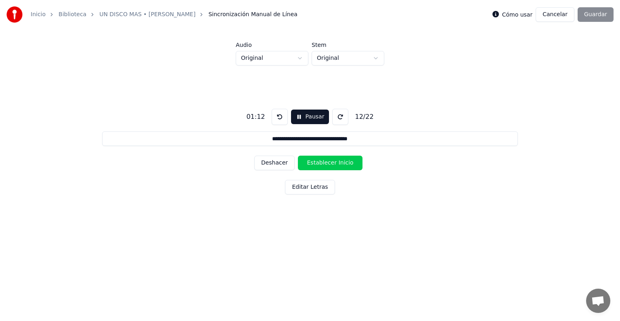
click at [339, 162] on button "Establecer Inicio" at bounding box center [330, 162] width 65 height 15
click at [339, 162] on button "Establecer Fin" at bounding box center [330, 162] width 65 height 15
click at [339, 162] on button "Establecer Inicio" at bounding box center [330, 162] width 65 height 15
click at [339, 162] on button "Establecer Fin" at bounding box center [330, 162] width 65 height 15
click at [339, 161] on button "Establecer Inicio" at bounding box center [330, 162] width 65 height 15
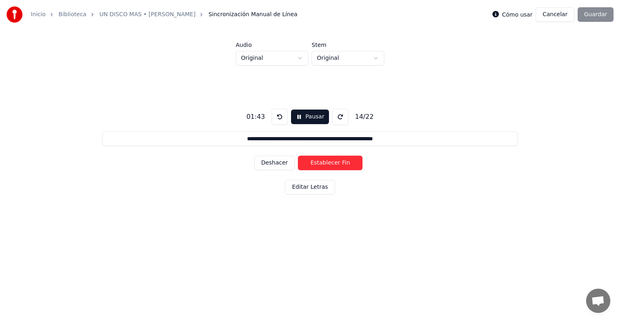
click at [339, 161] on button "Establecer Fin" at bounding box center [330, 162] width 65 height 15
click at [339, 161] on button "Establecer Inicio" at bounding box center [330, 162] width 65 height 15
click at [339, 161] on button "Establecer Fin" at bounding box center [330, 162] width 65 height 15
click at [339, 161] on button "Establecer Inicio" at bounding box center [330, 162] width 65 height 15
click at [339, 161] on button "Establecer Fin" at bounding box center [330, 162] width 65 height 15
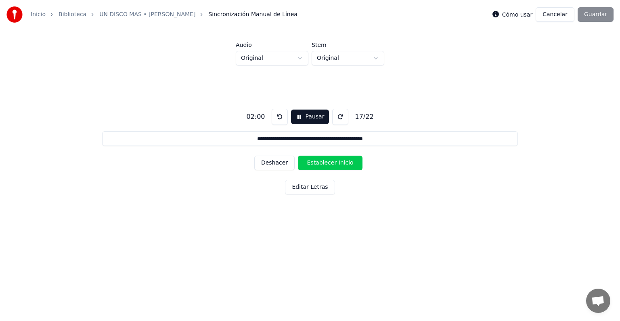
click at [339, 161] on button "Establecer Inicio" at bounding box center [330, 162] width 65 height 15
click at [339, 161] on button "Establecer Fin" at bounding box center [330, 162] width 65 height 15
click at [339, 161] on button "Establecer Inicio" at bounding box center [330, 162] width 65 height 15
click at [339, 161] on button "Establecer Fin" at bounding box center [330, 162] width 65 height 15
click at [339, 161] on button "Establecer Inicio" at bounding box center [330, 162] width 65 height 15
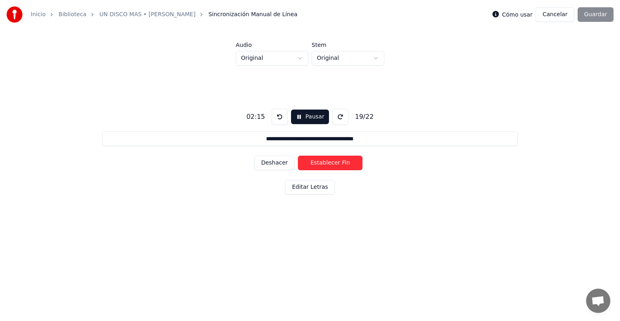
click at [339, 161] on button "Establecer Fin" at bounding box center [330, 162] width 65 height 15
click at [339, 161] on button "Establecer Inicio" at bounding box center [330, 162] width 65 height 15
click at [339, 161] on button "Establecer Fin" at bounding box center [330, 162] width 65 height 15
click at [339, 161] on button "Establecer Inicio" at bounding box center [330, 162] width 65 height 15
click at [339, 161] on button "Establecer Fin" at bounding box center [330, 162] width 65 height 15
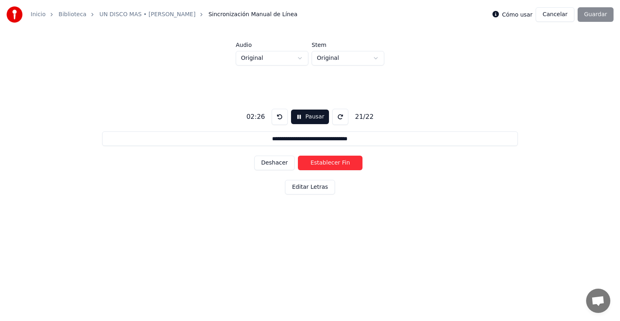
type input "**********"
click at [339, 161] on button "Establecer Inicio" at bounding box center [330, 162] width 65 height 15
click at [339, 161] on button "Establecer Fin" at bounding box center [330, 162] width 65 height 15
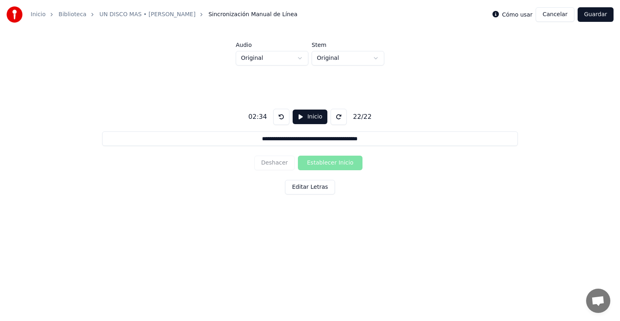
click at [598, 13] on button "Guardar" at bounding box center [596, 14] width 36 height 15
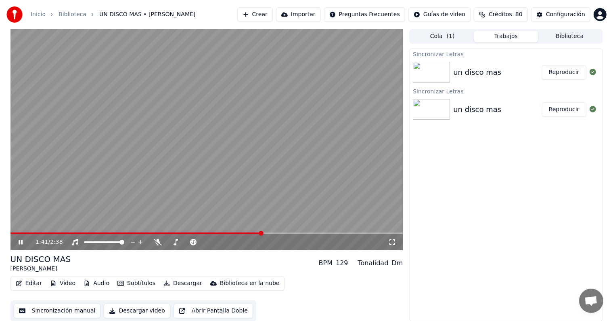
click at [29, 285] on button "Editar" at bounding box center [29, 282] width 33 height 11
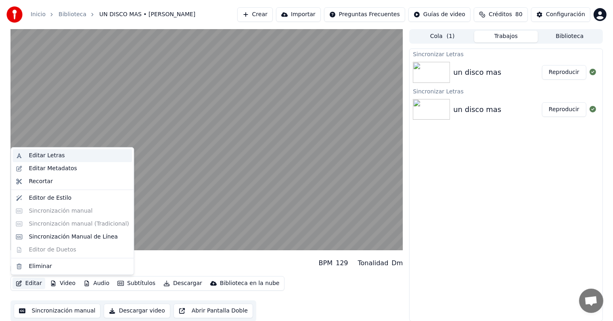
click at [65, 158] on div "Editar Letras" at bounding box center [79, 155] width 100 height 8
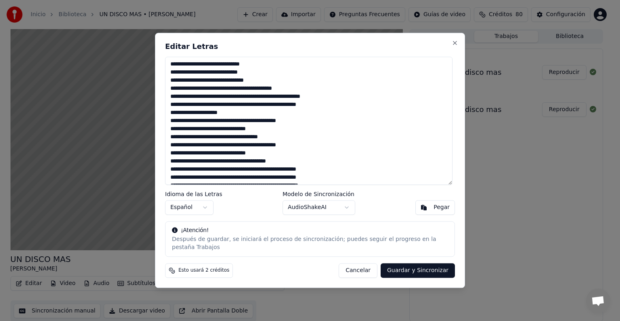
click at [263, 67] on textarea at bounding box center [308, 121] width 287 height 128
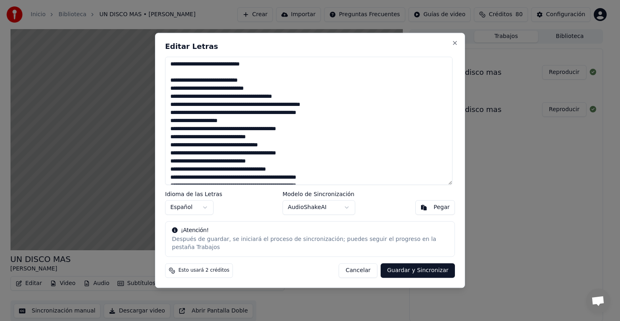
click at [262, 84] on textarea at bounding box center [308, 121] width 287 height 128
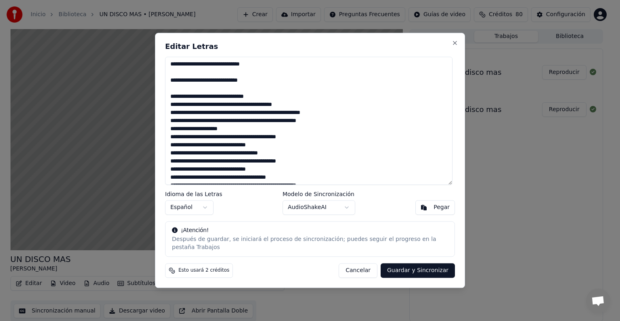
click at [263, 99] on textarea at bounding box center [308, 121] width 287 height 128
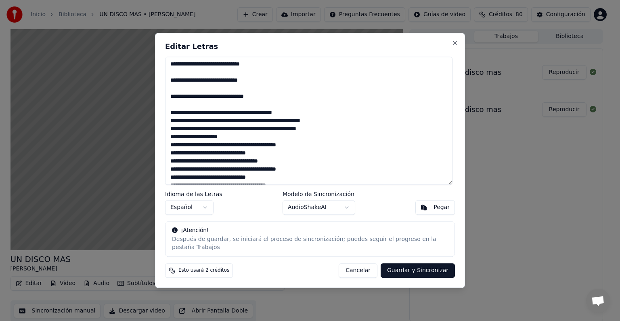
click at [309, 116] on textarea at bounding box center [308, 121] width 287 height 128
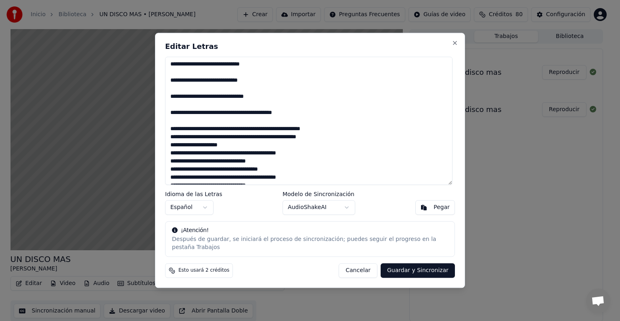
click at [337, 133] on textarea at bounding box center [308, 121] width 287 height 128
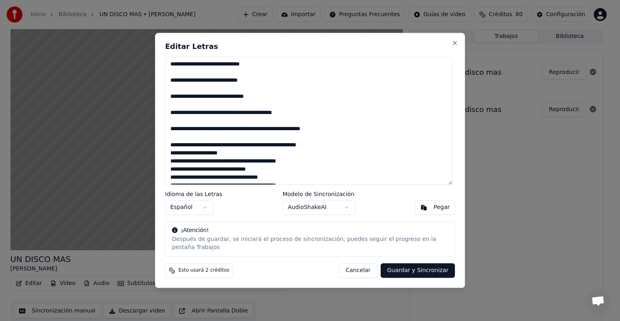
click at [337, 149] on textarea at bounding box center [308, 121] width 287 height 128
click at [243, 163] on textarea at bounding box center [308, 121] width 287 height 128
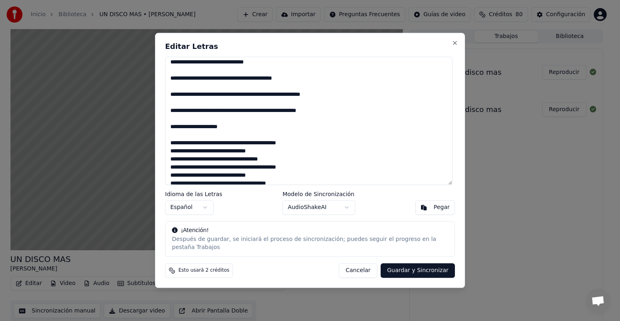
scroll to position [81, 0]
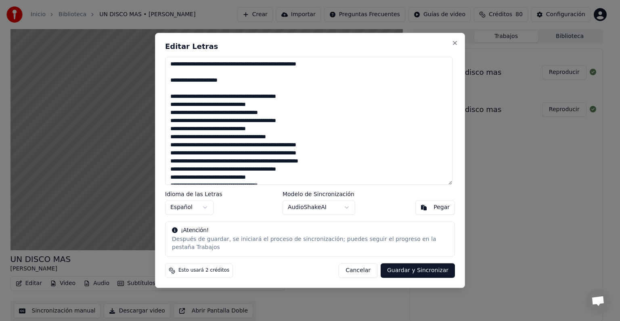
click at [299, 101] on textarea at bounding box center [308, 121] width 287 height 128
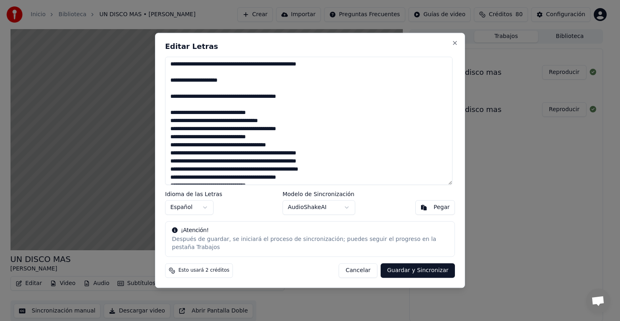
click at [274, 115] on textarea at bounding box center [308, 121] width 287 height 128
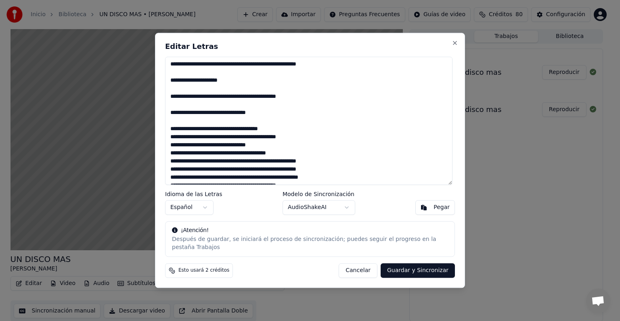
click at [278, 132] on textarea at bounding box center [308, 121] width 287 height 128
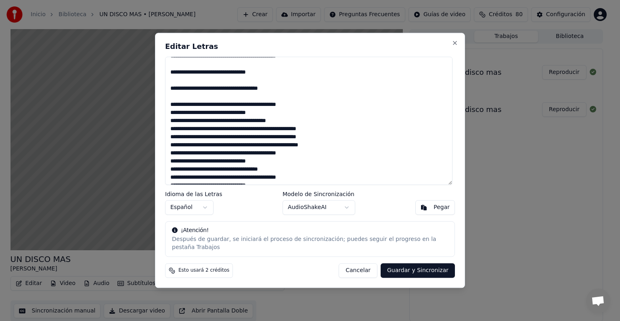
scroll to position [145, 0]
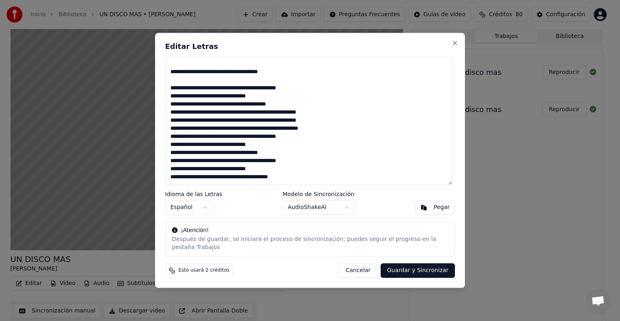
click at [279, 91] on textarea at bounding box center [308, 121] width 287 height 128
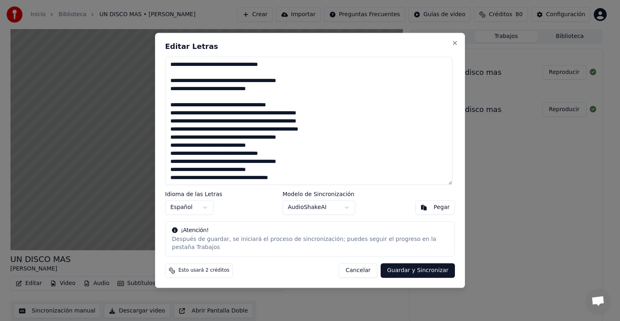
click at [289, 107] on textarea at bounding box center [308, 121] width 287 height 128
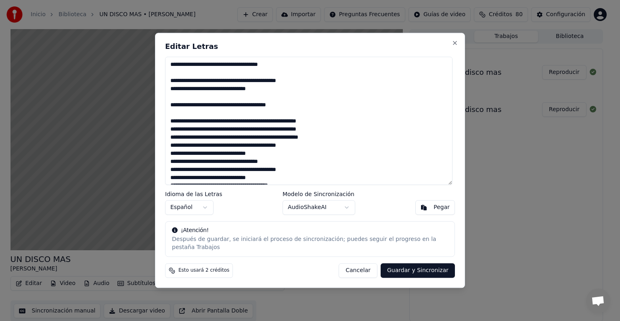
click at [338, 123] on textarea at bounding box center [308, 121] width 287 height 128
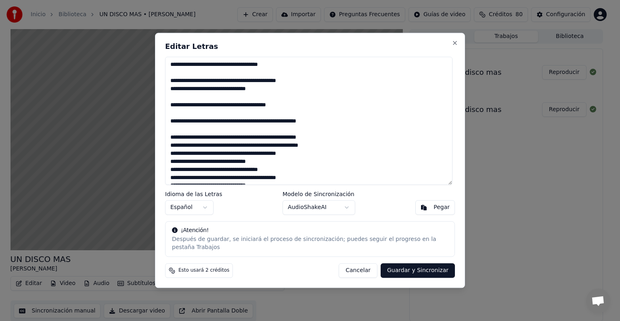
click at [344, 141] on textarea at bounding box center [308, 121] width 287 height 128
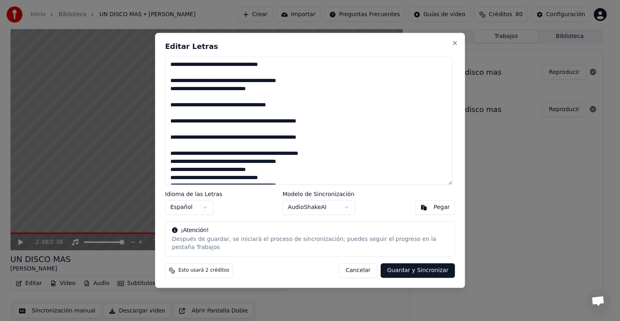
click at [346, 157] on textarea at bounding box center [308, 121] width 287 height 128
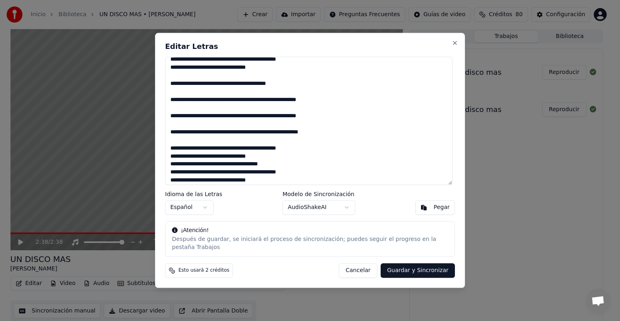
scroll to position [185, 0]
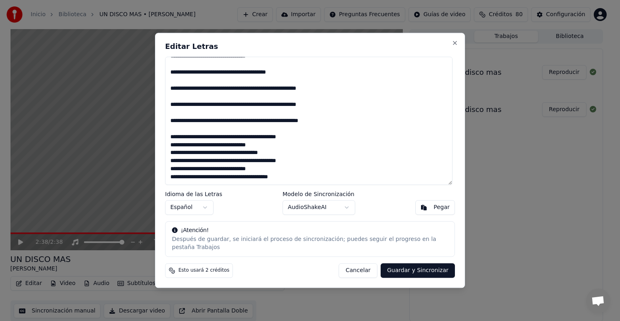
click at [276, 141] on textarea at bounding box center [308, 121] width 287 height 128
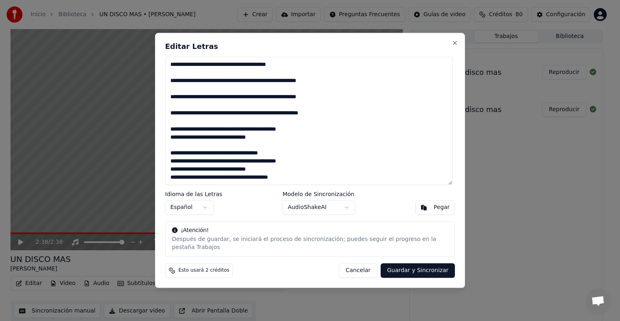
click at [287, 158] on textarea at bounding box center [308, 121] width 287 height 128
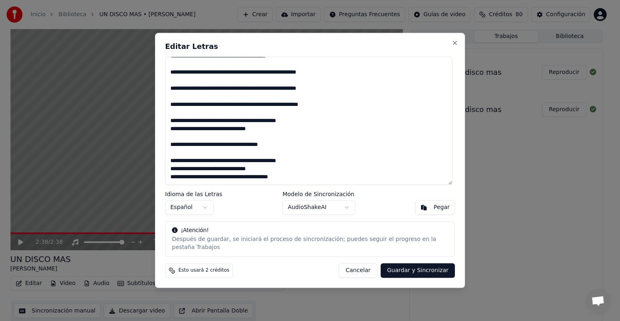
click at [279, 166] on textarea at bounding box center [308, 121] width 287 height 128
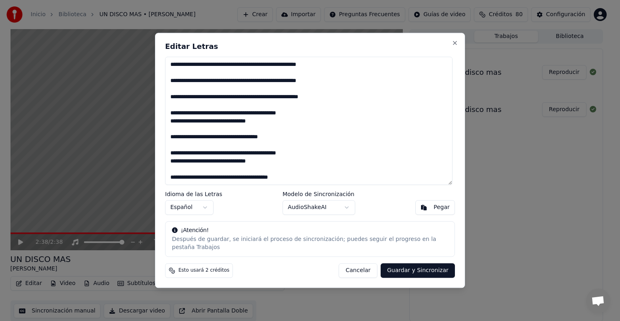
click at [434, 268] on button "Guardar y Sincronizar" at bounding box center [418, 270] width 74 height 15
type textarea "**********"
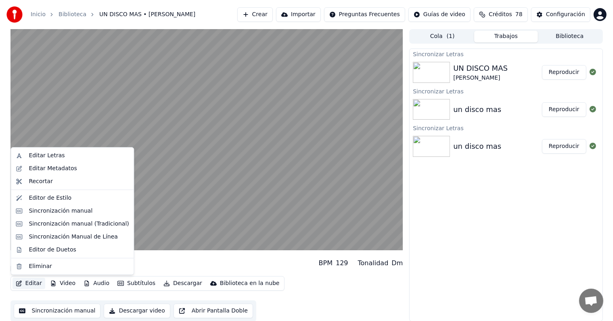
click at [29, 285] on button "Editar" at bounding box center [29, 282] width 33 height 11
click at [75, 236] on div "Sincronización Manual de Línea" at bounding box center [73, 237] width 89 height 8
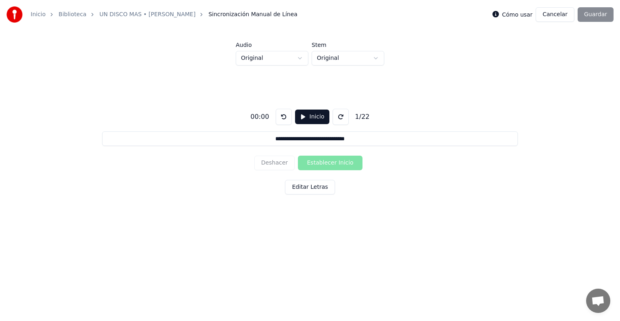
click at [312, 117] on button "Inicio" at bounding box center [312, 116] width 34 height 15
click at [339, 166] on button "Establecer Inicio" at bounding box center [330, 162] width 65 height 15
click at [339, 166] on button "Establecer Fin" at bounding box center [330, 162] width 65 height 15
click at [339, 166] on button "Establecer Inicio" at bounding box center [330, 162] width 65 height 15
click at [339, 166] on button "Establecer Fin" at bounding box center [330, 162] width 65 height 15
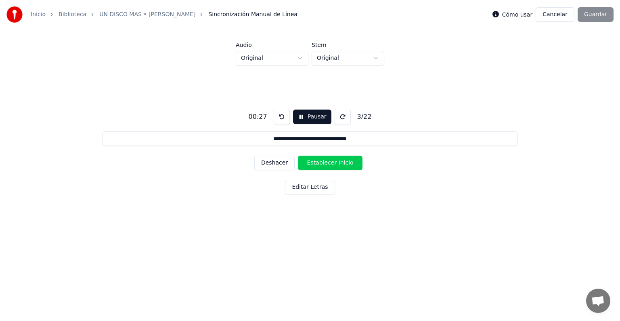
click at [339, 166] on button "Establecer Inicio" at bounding box center [330, 162] width 65 height 15
click at [339, 166] on button "Establecer Fin" at bounding box center [330, 162] width 65 height 15
click at [339, 166] on button "Establecer Inicio" at bounding box center [330, 162] width 65 height 15
click at [339, 166] on button "Establecer Fin" at bounding box center [330, 162] width 65 height 15
click at [339, 166] on button "Establecer Inicio" at bounding box center [330, 162] width 65 height 15
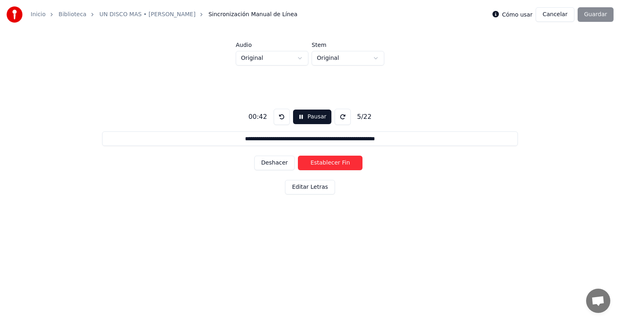
click at [339, 166] on button "Establecer Fin" at bounding box center [330, 162] width 65 height 15
click at [339, 166] on button "Establecer Inicio" at bounding box center [330, 162] width 65 height 15
click at [339, 166] on button "Establecer Fin" at bounding box center [330, 162] width 65 height 15
click at [339, 166] on button "Establecer Inicio" at bounding box center [330, 162] width 65 height 15
click at [339, 166] on button "Establecer Fin" at bounding box center [330, 162] width 65 height 15
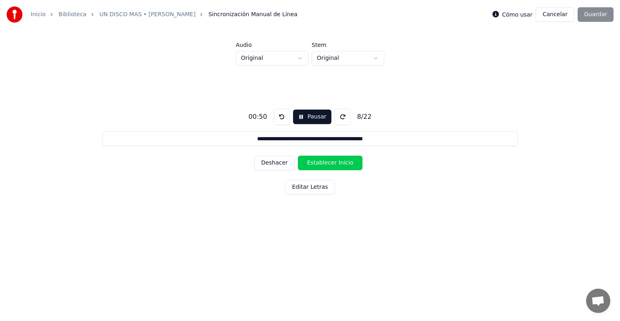
click at [339, 166] on button "Establecer Inicio" at bounding box center [330, 162] width 65 height 15
click at [353, 164] on button "Establecer Fin" at bounding box center [330, 162] width 65 height 15
click at [353, 163] on button "Establecer Inicio" at bounding box center [330, 162] width 65 height 15
click at [352, 162] on button "Establecer Fin" at bounding box center [330, 162] width 65 height 15
click at [319, 115] on button "Pausar" at bounding box center [310, 116] width 38 height 15
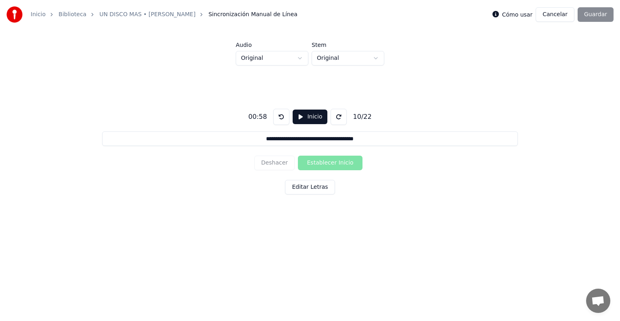
click at [315, 116] on button "Inicio" at bounding box center [310, 116] width 34 height 15
click at [315, 116] on button "Pausar" at bounding box center [310, 116] width 38 height 15
click at [300, 123] on button "Inicio" at bounding box center [310, 116] width 34 height 15
click at [279, 164] on button "Deshacer" at bounding box center [274, 162] width 40 height 15
click at [283, 164] on button "Deshacer" at bounding box center [274, 162] width 40 height 15
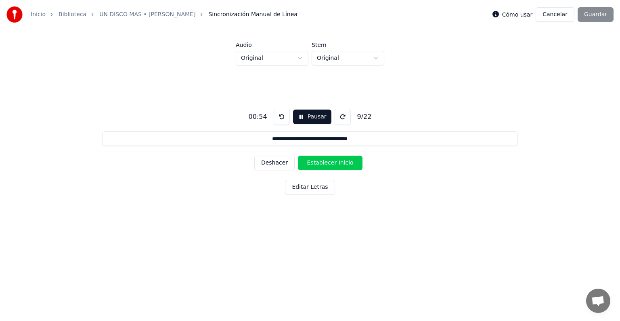
click at [283, 164] on button "Deshacer" at bounding box center [274, 162] width 40 height 15
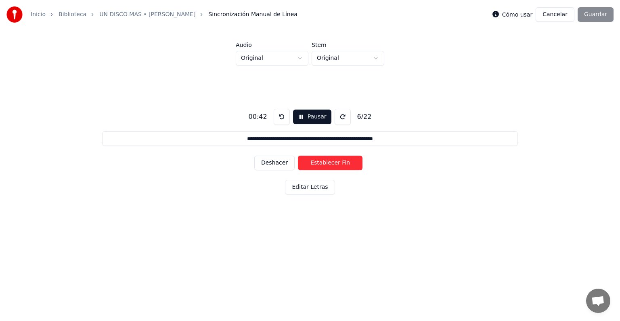
click at [283, 164] on button "Deshacer" at bounding box center [274, 162] width 40 height 15
click at [324, 163] on button "Establecer Fin" at bounding box center [330, 162] width 65 height 15
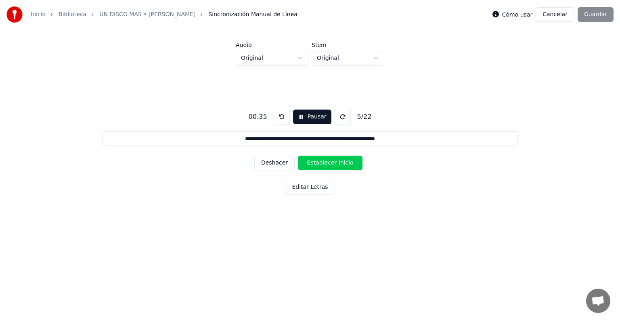
click at [324, 163] on button "Establecer Inicio" at bounding box center [330, 162] width 65 height 15
click at [284, 164] on button "Deshacer" at bounding box center [274, 162] width 40 height 15
click at [281, 166] on button "Deshacer" at bounding box center [274, 162] width 40 height 15
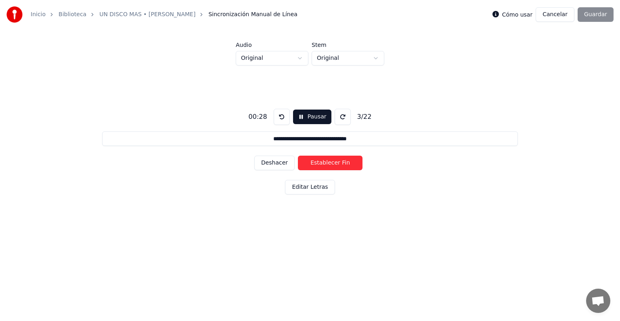
click at [281, 166] on button "Deshacer" at bounding box center [274, 162] width 40 height 15
click at [283, 165] on button "Deshacer" at bounding box center [274, 162] width 40 height 15
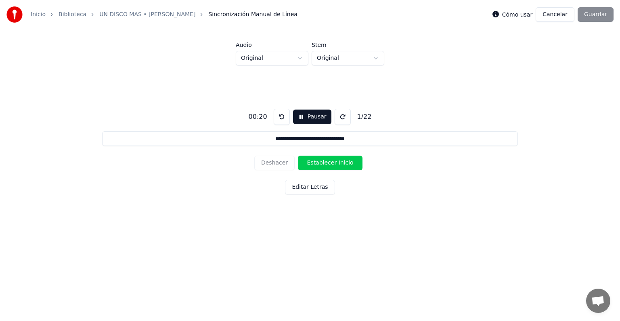
click at [327, 162] on button "Establecer Inicio" at bounding box center [330, 162] width 65 height 15
click at [327, 162] on button "Establecer Fin" at bounding box center [330, 162] width 65 height 15
click at [327, 163] on button "Establecer Inicio" at bounding box center [330, 162] width 65 height 15
click at [327, 163] on button "Establecer Fin" at bounding box center [330, 162] width 65 height 15
click at [327, 163] on button "Establecer Inicio" at bounding box center [330, 162] width 65 height 15
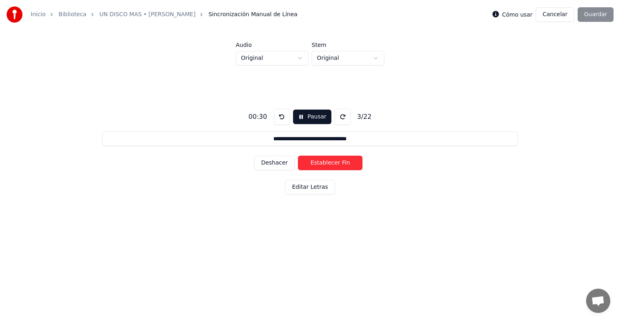
click at [327, 163] on button "Establecer Fin" at bounding box center [330, 162] width 65 height 15
click at [327, 163] on button "Establecer Inicio" at bounding box center [330, 162] width 65 height 15
click at [327, 163] on button "Establecer Fin" at bounding box center [330, 162] width 65 height 15
click at [327, 163] on button "Establecer Inicio" at bounding box center [330, 162] width 65 height 15
click at [333, 163] on button "Establecer Fin" at bounding box center [330, 162] width 65 height 15
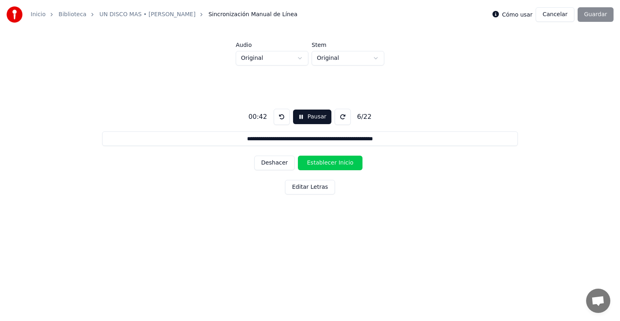
click at [333, 163] on button "Establecer Inicio" at bounding box center [330, 162] width 65 height 15
click at [333, 163] on button "Establecer Fin" at bounding box center [330, 162] width 65 height 15
click at [333, 163] on button "Establecer Inicio" at bounding box center [330, 162] width 65 height 15
click at [333, 163] on button "Establecer Fin" at bounding box center [330, 162] width 65 height 15
click at [333, 163] on button "Establecer Inicio" at bounding box center [330, 162] width 65 height 15
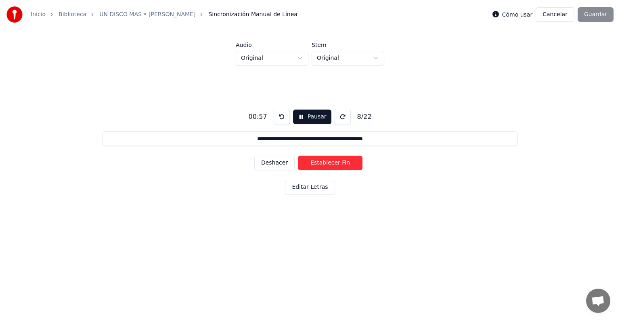
click at [333, 163] on button "Establecer Fin" at bounding box center [330, 162] width 65 height 15
click at [333, 163] on button "Establecer Inicio" at bounding box center [330, 162] width 65 height 15
click at [333, 163] on button "Establecer Fin" at bounding box center [330, 162] width 65 height 15
click at [333, 163] on button "Establecer Inicio" at bounding box center [330, 162] width 65 height 15
click at [333, 163] on button "Establecer Fin" at bounding box center [330, 162] width 65 height 15
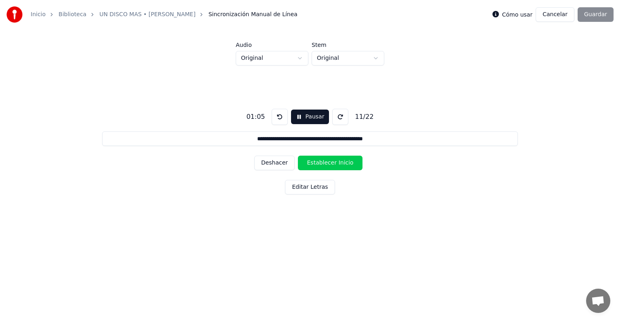
click at [333, 163] on button "Establecer Inicio" at bounding box center [330, 162] width 65 height 15
click at [333, 163] on button "Establecer Fin" at bounding box center [330, 162] width 65 height 15
click at [333, 163] on button "Establecer Inicio" at bounding box center [330, 162] width 65 height 15
click at [333, 163] on button "Establecer Fin" at bounding box center [330, 162] width 65 height 15
click at [333, 163] on button "Establecer Inicio" at bounding box center [330, 162] width 65 height 15
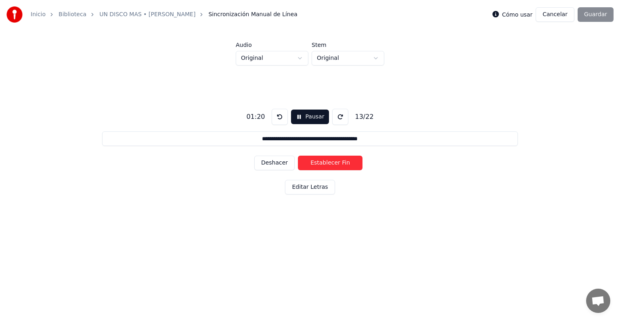
click at [333, 163] on button "Establecer Fin" at bounding box center [330, 162] width 65 height 15
click at [270, 162] on button "Deshacer" at bounding box center [274, 162] width 40 height 15
click at [333, 162] on button "Establecer Fin" at bounding box center [330, 162] width 65 height 15
click at [338, 165] on button "Establecer Inicio" at bounding box center [330, 162] width 65 height 15
click at [338, 165] on button "Establecer Fin" at bounding box center [330, 162] width 65 height 15
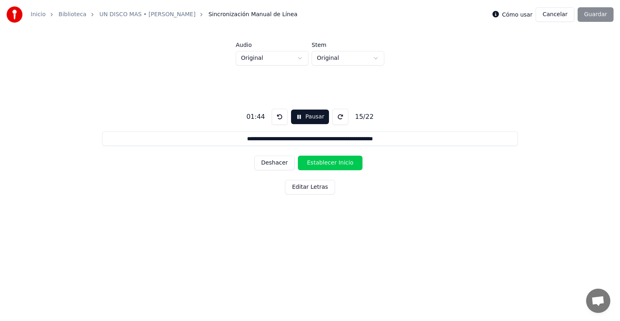
click at [338, 165] on button "Establecer Inicio" at bounding box center [330, 162] width 65 height 15
click at [338, 165] on button "Establecer Fin" at bounding box center [330, 162] width 65 height 15
click at [338, 165] on button "Establecer Inicio" at bounding box center [330, 162] width 65 height 15
click at [338, 165] on button "Establecer Fin" at bounding box center [330, 162] width 65 height 15
click at [338, 165] on button "Establecer Inicio" at bounding box center [330, 162] width 65 height 15
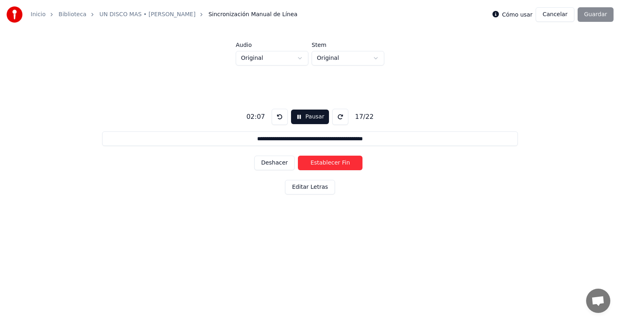
click at [338, 165] on button "Establecer Fin" at bounding box center [330, 162] width 65 height 15
click at [338, 165] on button "Establecer Inicio" at bounding box center [330, 162] width 65 height 15
click at [325, 164] on button "Establecer Fin" at bounding box center [330, 162] width 65 height 15
click at [326, 161] on button "Establecer Inicio" at bounding box center [330, 162] width 65 height 15
click at [336, 163] on button "Establecer Fin" at bounding box center [330, 162] width 65 height 15
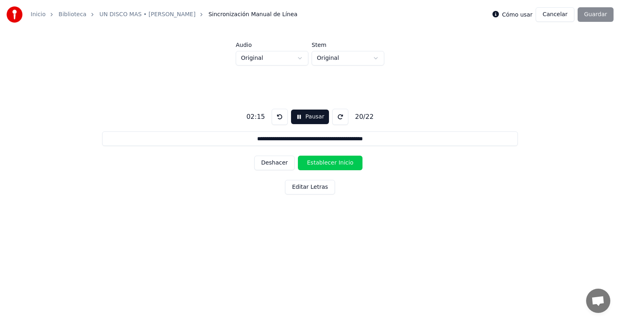
click at [336, 163] on button "Establecer Inicio" at bounding box center [330, 162] width 65 height 15
click at [336, 163] on button "Establecer Fin" at bounding box center [330, 162] width 65 height 15
click at [336, 163] on button "Establecer Inicio" at bounding box center [330, 162] width 65 height 15
click at [336, 163] on button "Establecer Fin" at bounding box center [330, 162] width 65 height 15
type input "**********"
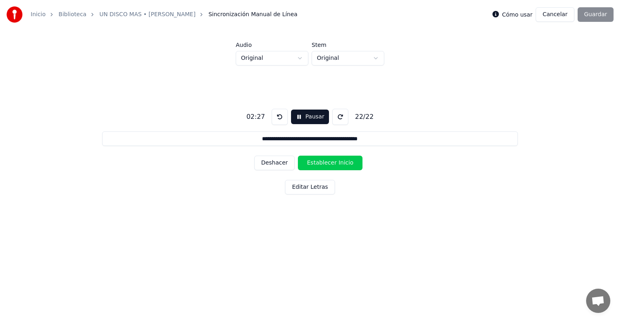
click at [336, 163] on button "Establecer Inicio" at bounding box center [330, 162] width 65 height 15
click at [336, 163] on button "Establecer Fin" at bounding box center [330, 162] width 65 height 15
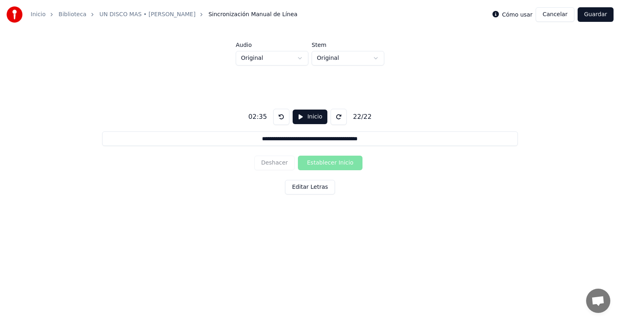
click at [596, 20] on button "Guardar" at bounding box center [596, 14] width 36 height 15
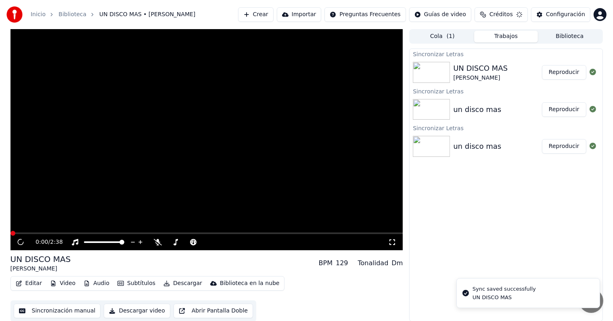
click at [597, 19] on body "Inicio Biblioteca UN DISCO MAS • [PERSON_NAME] Crear Importar Preguntas Frecuen…" at bounding box center [306, 160] width 613 height 321
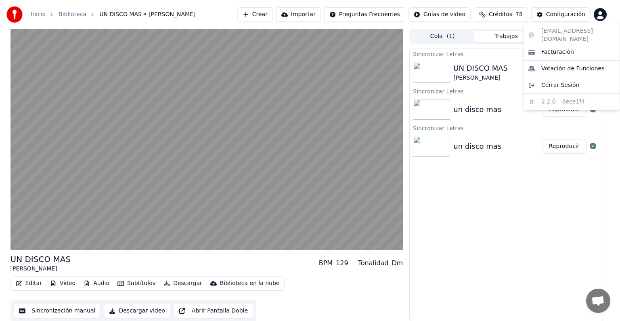
click at [525, 202] on html "Inicio Biblioteca UN DISCO MAS • [PERSON_NAME] Crear Importar Preguntas Frecuen…" at bounding box center [310, 160] width 620 height 321
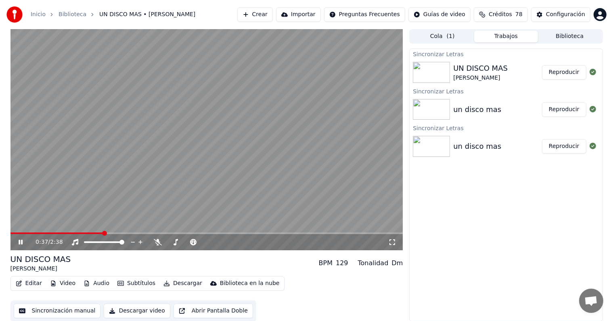
click at [20, 241] on icon at bounding box center [26, 242] width 19 height 6
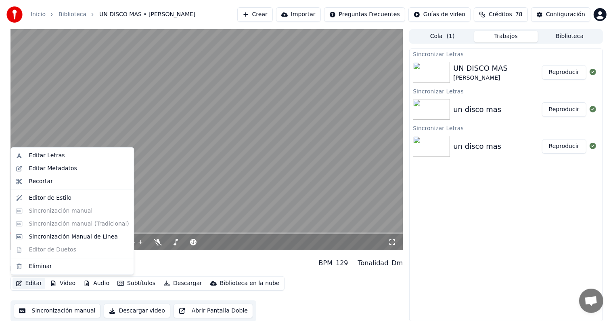
click at [26, 283] on button "Editar" at bounding box center [29, 282] width 33 height 11
click at [64, 158] on div "Editar Letras" at bounding box center [79, 155] width 100 height 8
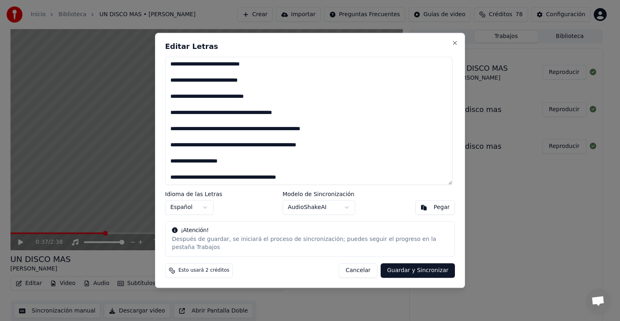
click at [174, 75] on textarea at bounding box center [308, 121] width 287 height 128
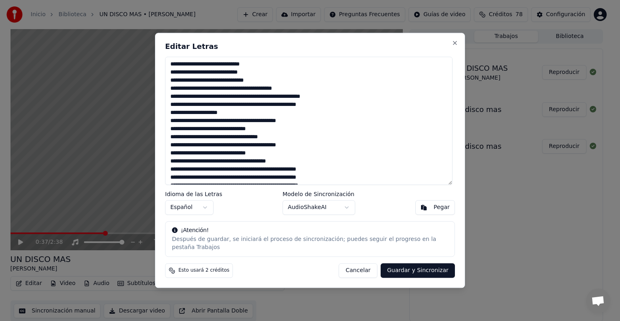
click at [171, 76] on textarea at bounding box center [308, 121] width 287 height 128
drag, startPoint x: 249, startPoint y: 44, endPoint x: 521, endPoint y: 73, distance: 273.7
click at [521, 73] on body "Inicio Biblioteca UN DISCO MAS • [PERSON_NAME] Crear Importar Preguntas Frecuen…" at bounding box center [306, 160] width 613 height 321
click at [172, 77] on textarea at bounding box center [308, 121] width 287 height 128
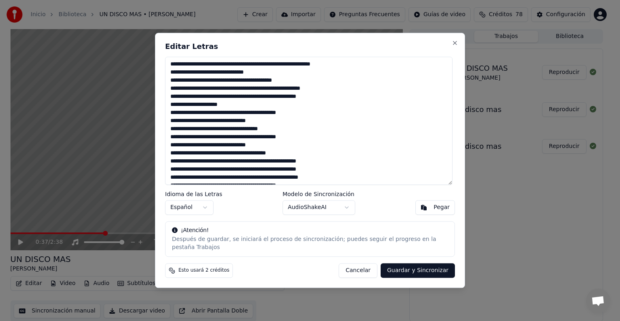
click at [171, 86] on textarea at bounding box center [308, 121] width 287 height 128
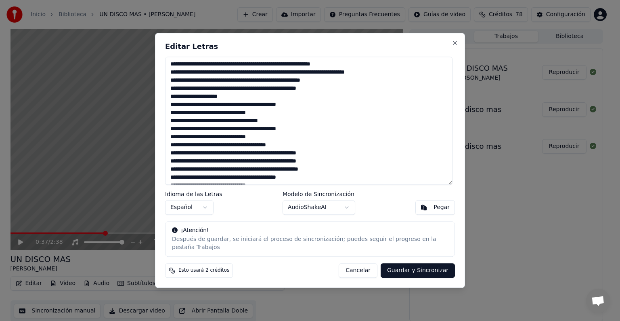
click at [176, 90] on textarea at bounding box center [308, 121] width 287 height 128
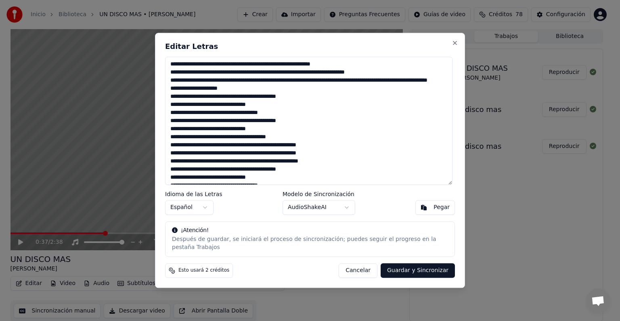
click at [170, 101] on textarea at bounding box center [308, 121] width 287 height 128
click at [171, 108] on textarea at bounding box center [308, 121] width 287 height 128
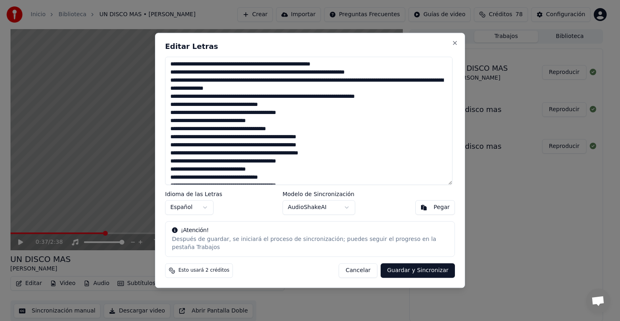
click at [171, 124] on textarea at bounding box center [308, 121] width 287 height 128
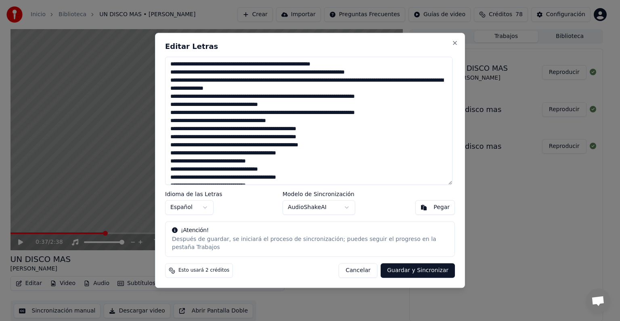
click at [171, 142] on textarea at bounding box center [308, 121] width 287 height 128
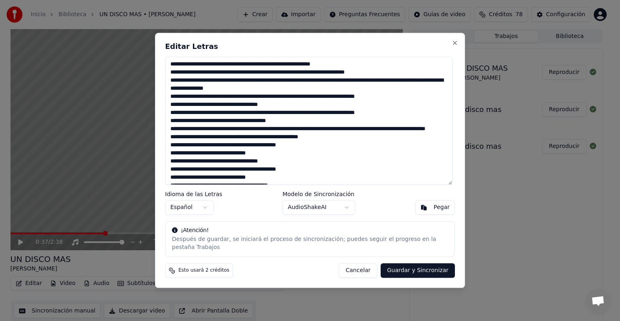
click at [170, 149] on textarea at bounding box center [308, 121] width 287 height 128
click at [170, 157] on textarea at bounding box center [308, 121] width 287 height 128
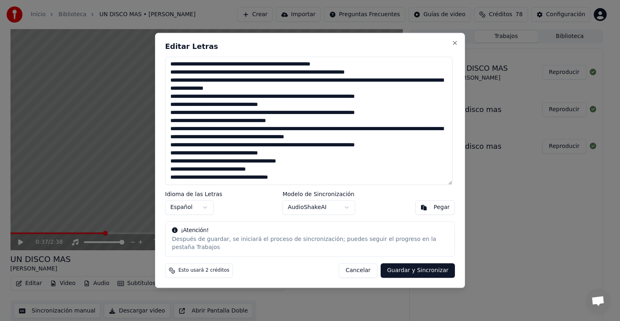
click at [170, 167] on textarea at bounding box center [308, 121] width 287 height 128
click at [275, 185] on textarea at bounding box center [308, 121] width 287 height 128
click at [420, 264] on button "Guardar y Sincronizar" at bounding box center [418, 270] width 74 height 15
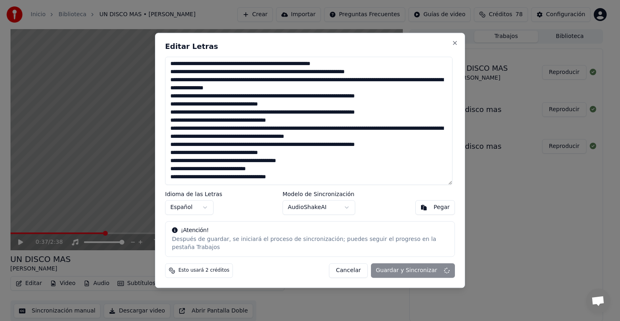
scroll to position [0, 0]
type textarea "**********"
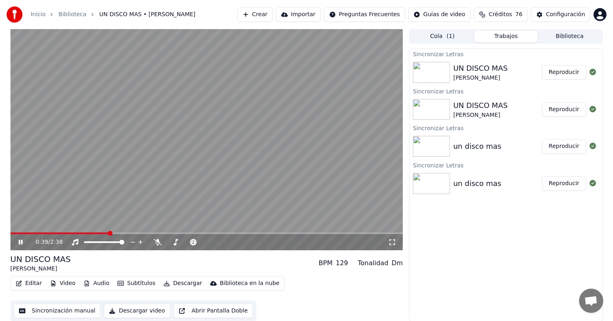
click at [19, 241] on icon at bounding box center [21, 241] width 4 height 5
click at [23, 281] on button "Editar" at bounding box center [29, 282] width 33 height 11
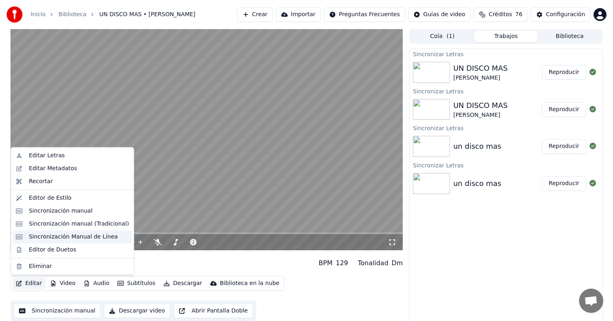
click at [91, 238] on div "Sincronización Manual de Línea" at bounding box center [73, 237] width 89 height 8
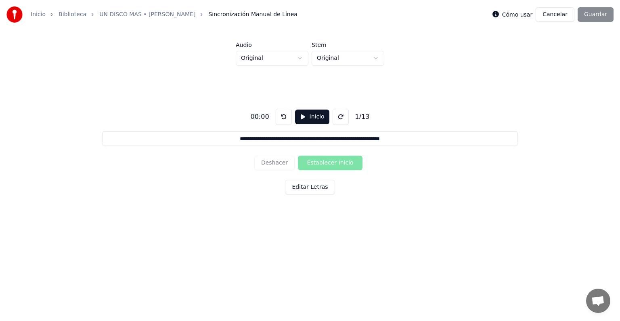
click at [312, 115] on button "Inicio" at bounding box center [312, 116] width 34 height 15
click at [327, 163] on button "Establecer Inicio" at bounding box center [330, 162] width 65 height 15
click at [283, 164] on button "Deshacer" at bounding box center [274, 162] width 40 height 15
click at [283, 164] on div "Deshacer Establecer Inicio" at bounding box center [309, 162] width 111 height 21
click at [283, 120] on button at bounding box center [282, 117] width 16 height 16
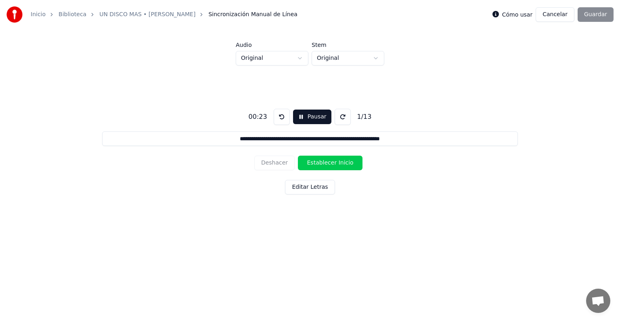
click at [283, 120] on button at bounding box center [282, 117] width 16 height 16
click at [342, 164] on button "Establecer Inicio" at bounding box center [330, 162] width 65 height 15
click at [342, 164] on button "Establecer Fin" at bounding box center [330, 162] width 65 height 15
click at [342, 164] on button "Establecer Inicio" at bounding box center [330, 162] width 65 height 15
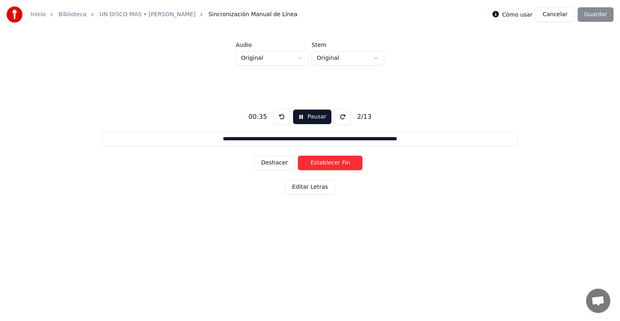
click at [342, 164] on button "Establecer Fin" at bounding box center [330, 162] width 65 height 15
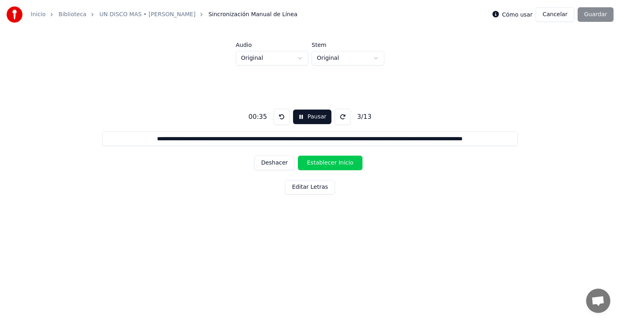
click at [342, 164] on button "Establecer Inicio" at bounding box center [330, 162] width 65 height 15
click at [342, 163] on button "Establecer Fin" at bounding box center [330, 162] width 65 height 15
click at [342, 163] on button "Establecer Inicio" at bounding box center [330, 162] width 65 height 15
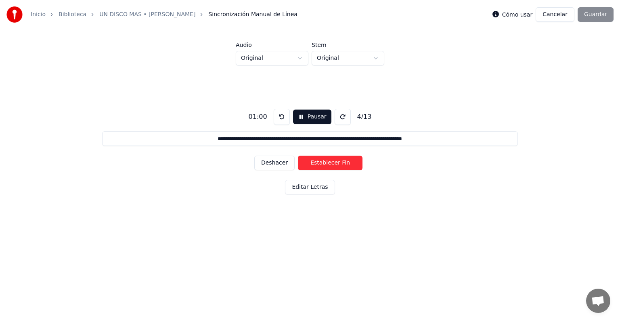
click at [342, 163] on button "Establecer Fin" at bounding box center [330, 162] width 65 height 15
click at [342, 163] on button "Establecer Inicio" at bounding box center [330, 162] width 65 height 15
click at [342, 163] on button "Establecer Fin" at bounding box center [330, 162] width 65 height 15
click at [342, 163] on button "Establecer Inicio" at bounding box center [330, 162] width 65 height 15
click at [342, 163] on button "Establecer Fin" at bounding box center [330, 162] width 65 height 15
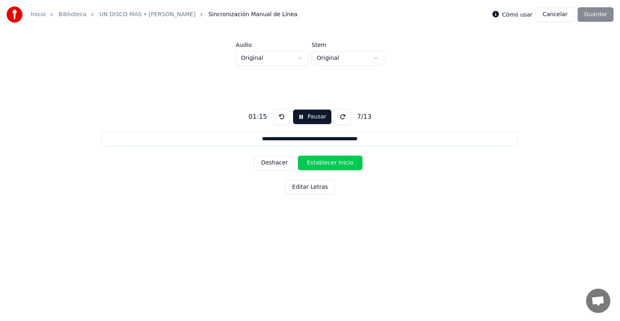
click at [342, 163] on button "Establecer Inicio" at bounding box center [330, 162] width 65 height 15
click at [342, 163] on button "Establecer Fin" at bounding box center [330, 162] width 65 height 15
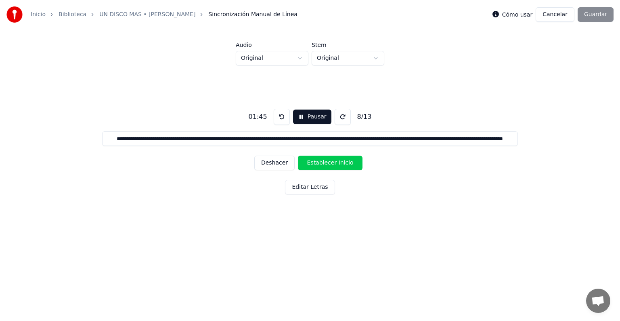
click at [282, 115] on button at bounding box center [282, 117] width 16 height 16
click at [338, 165] on button "Establecer Inicio" at bounding box center [330, 162] width 65 height 15
click at [331, 161] on button "Establecer Fin" at bounding box center [330, 162] width 65 height 15
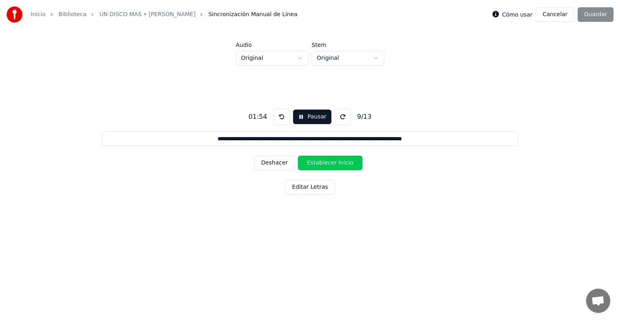
click at [331, 161] on button "Establecer Inicio" at bounding box center [330, 162] width 65 height 15
click at [283, 162] on button "Deshacer" at bounding box center [274, 162] width 40 height 15
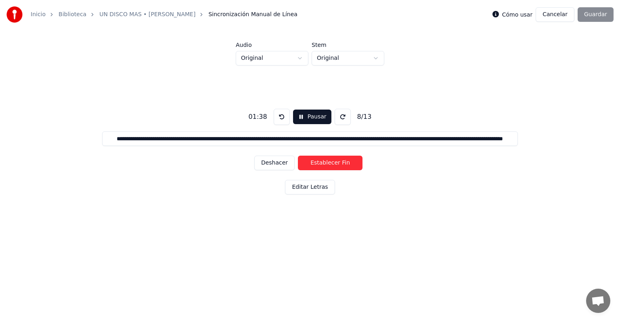
click at [282, 120] on button at bounding box center [282, 117] width 16 height 16
click at [505, 138] on input "**********" at bounding box center [310, 138] width 416 height 15
click at [336, 165] on button "Establecer Inicio" at bounding box center [330, 162] width 65 height 15
click at [507, 137] on input "**********" at bounding box center [310, 138] width 416 height 15
click at [343, 165] on button "Establecer Fin" at bounding box center [330, 162] width 65 height 15
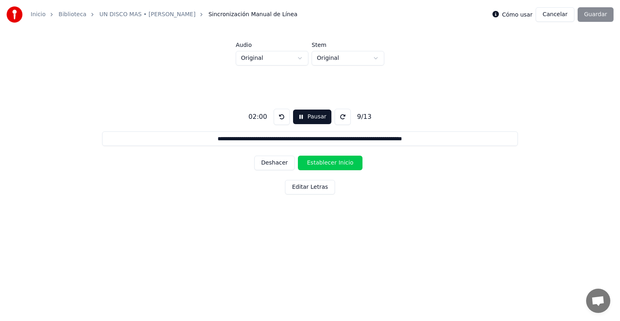
click at [343, 165] on button "Establecer Inicio" at bounding box center [330, 162] width 65 height 15
click at [346, 163] on button "Establecer Fin" at bounding box center [330, 162] width 65 height 15
click at [346, 163] on button "Establecer Inicio" at bounding box center [330, 162] width 65 height 15
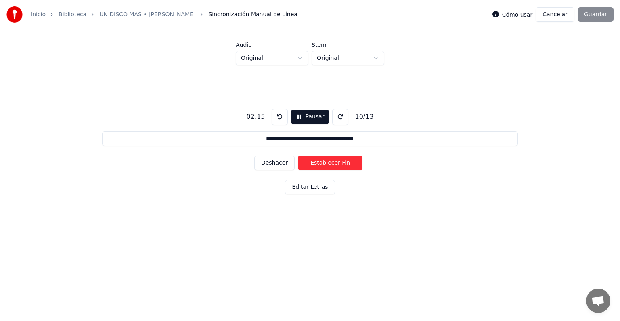
click at [346, 163] on button "Establecer Fin" at bounding box center [330, 162] width 65 height 15
click at [346, 163] on button "Establecer Inicio" at bounding box center [330, 162] width 65 height 15
click at [346, 163] on button "Establecer Fin" at bounding box center [330, 162] width 65 height 15
click at [346, 163] on button "Establecer Inicio" at bounding box center [330, 162] width 65 height 15
click at [346, 163] on button "Establecer Fin" at bounding box center [330, 162] width 65 height 15
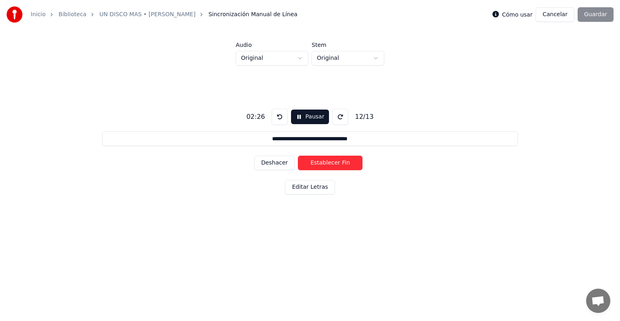
type input "**********"
click at [346, 163] on button "Establecer Inicio" at bounding box center [330, 162] width 65 height 15
click at [346, 163] on button "Establecer Fin" at bounding box center [330, 162] width 65 height 15
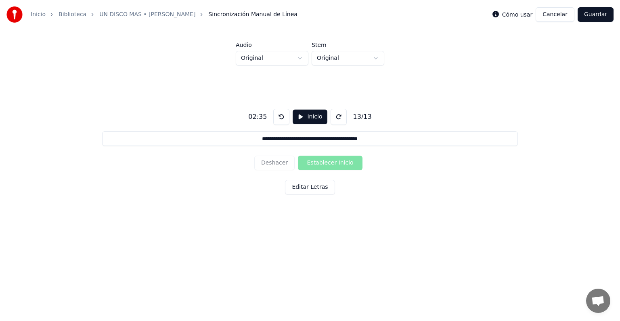
click at [599, 10] on button "Guardar" at bounding box center [596, 14] width 36 height 15
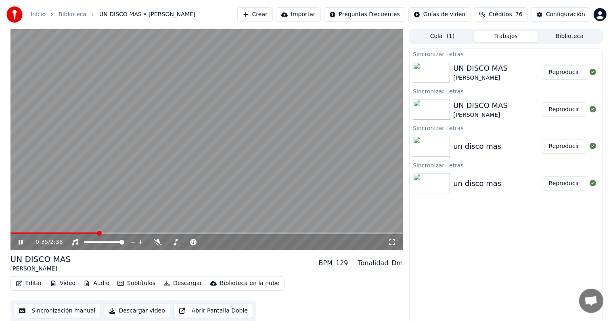
click at [18, 243] on icon at bounding box center [26, 242] width 19 height 6
click at [28, 285] on button "Editar" at bounding box center [29, 282] width 33 height 11
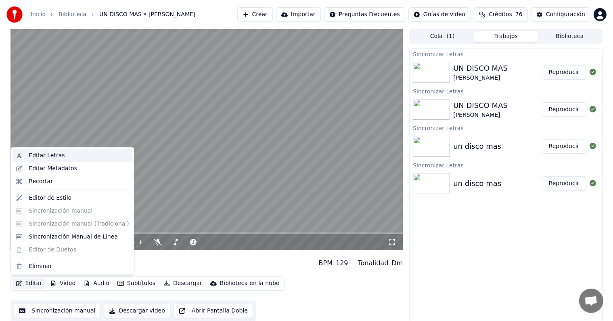
click at [59, 157] on div "Editar Letras" at bounding box center [47, 155] width 36 height 8
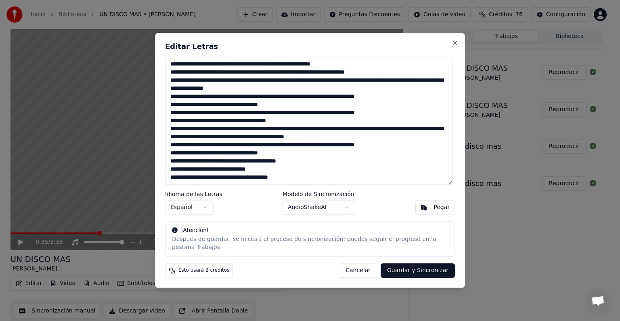
click at [262, 68] on textarea at bounding box center [308, 121] width 287 height 128
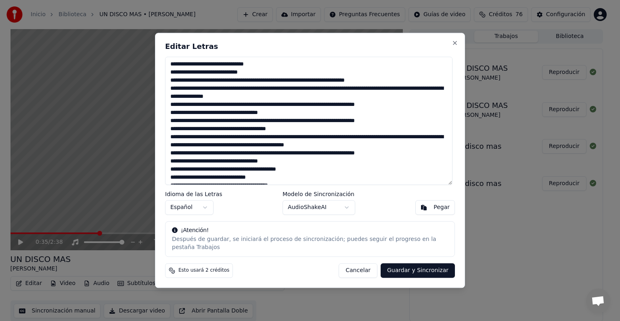
click at [260, 84] on textarea at bounding box center [308, 121] width 287 height 128
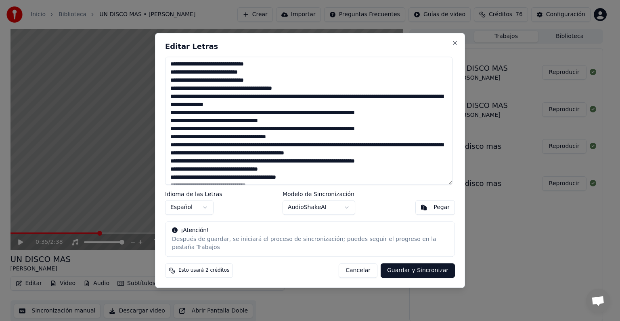
click at [208, 68] on textarea at bounding box center [308, 121] width 287 height 128
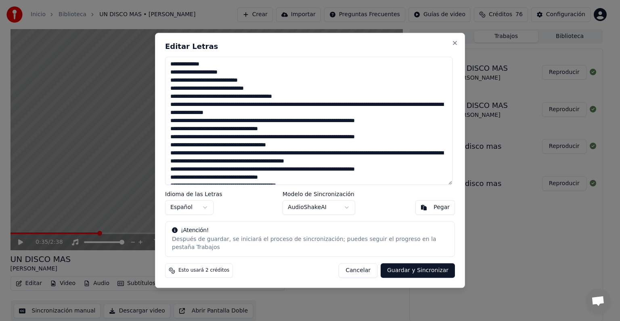
click at [205, 84] on textarea at bounding box center [308, 121] width 287 height 128
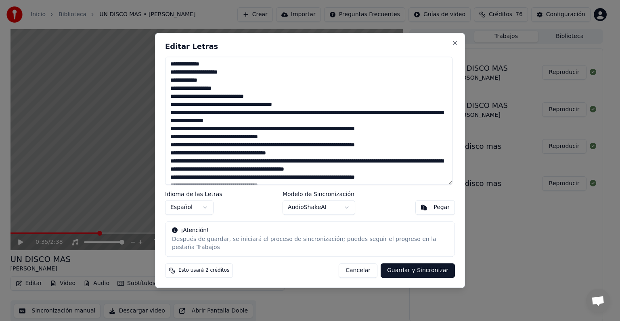
click at [227, 100] on textarea at bounding box center [308, 121] width 287 height 128
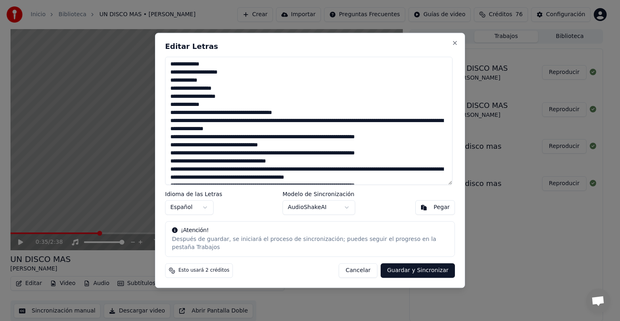
click at [234, 115] on textarea at bounding box center [308, 121] width 287 height 128
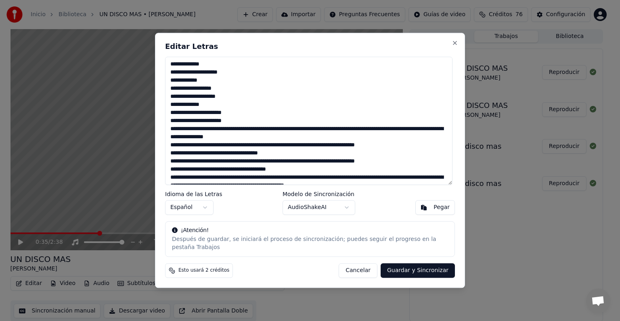
click at [205, 132] on textarea at bounding box center [308, 121] width 287 height 128
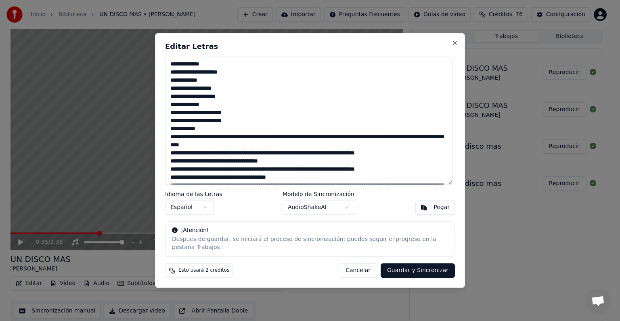
click at [227, 141] on textarea at bounding box center [308, 121] width 287 height 128
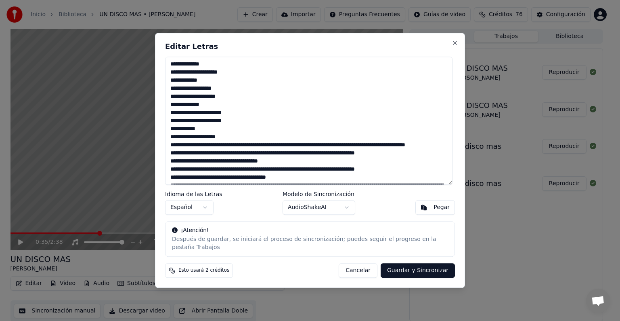
click at [247, 149] on textarea at bounding box center [308, 121] width 287 height 128
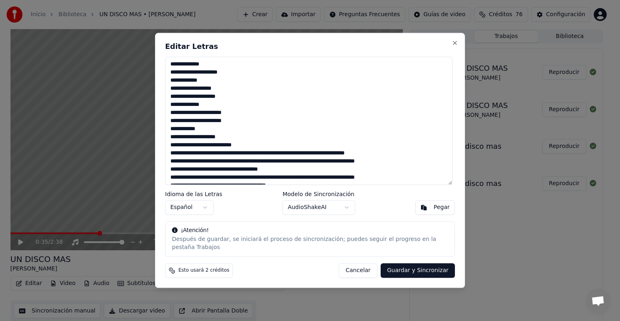
click at [258, 157] on textarea at bounding box center [308, 121] width 287 height 128
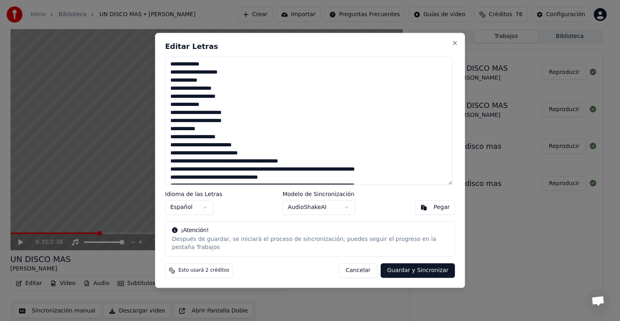
click at [251, 165] on textarea at bounding box center [308, 121] width 287 height 128
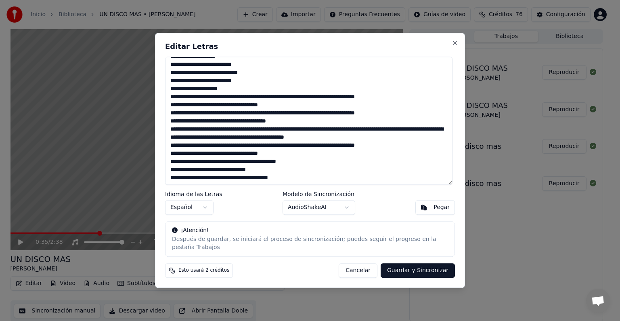
scroll to position [81, 0]
click at [233, 99] on textarea at bounding box center [308, 121] width 287 height 128
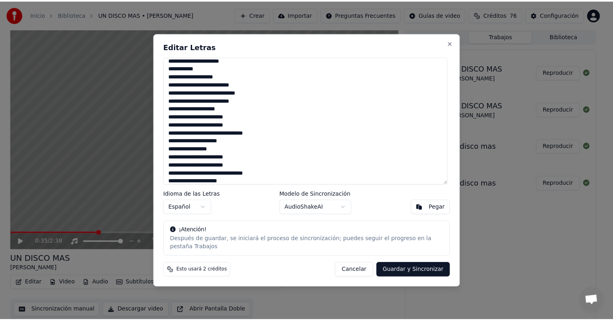
scroll to position [0, 0]
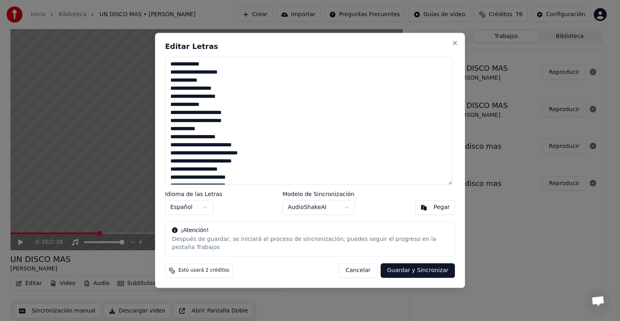
click at [218, 69] on textarea at bounding box center [308, 121] width 287 height 128
click at [206, 149] on textarea at bounding box center [308, 121] width 287 height 128
click at [423, 263] on button "Guardar y Sincronizar" at bounding box center [418, 270] width 74 height 15
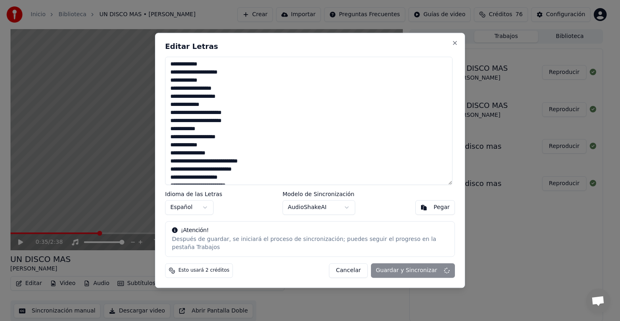
type textarea "**********"
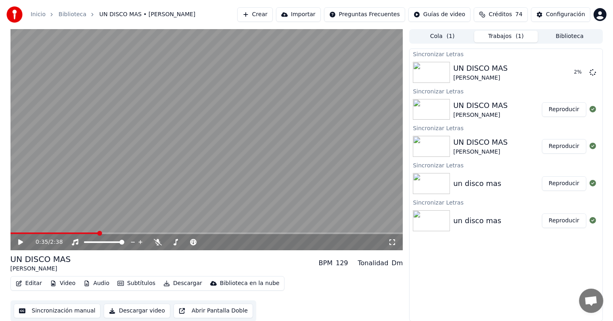
click at [29, 283] on button "Editar" at bounding box center [29, 282] width 33 height 11
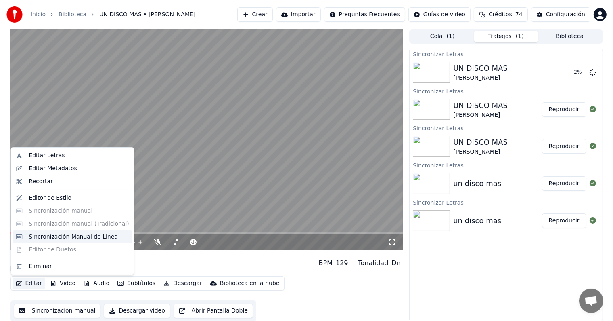
click at [88, 234] on div "Sincronización Manual de Línea" at bounding box center [73, 237] width 89 height 8
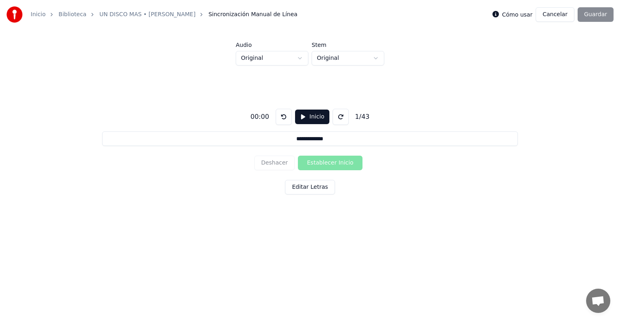
click at [315, 116] on button "Inicio" at bounding box center [312, 116] width 34 height 15
click at [342, 161] on button "Establecer Inicio" at bounding box center [330, 162] width 65 height 15
click at [342, 161] on button "Establecer Fin" at bounding box center [330, 162] width 65 height 15
click at [342, 161] on button "Establecer Inicio" at bounding box center [330, 162] width 65 height 15
click at [342, 161] on button "Establecer Fin" at bounding box center [330, 162] width 65 height 15
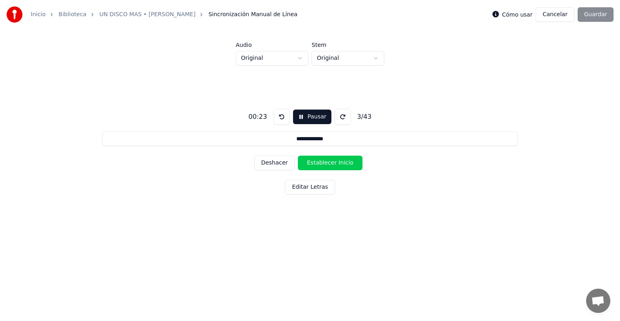
click at [342, 161] on button "Establecer Inicio" at bounding box center [330, 162] width 65 height 15
click at [342, 161] on button "Establecer Fin" at bounding box center [330, 162] width 65 height 15
click at [342, 161] on button "Establecer Inicio" at bounding box center [330, 162] width 65 height 15
click at [342, 161] on button "Establecer Fin" at bounding box center [330, 162] width 65 height 15
click at [342, 161] on button "Establecer Inicio" at bounding box center [330, 162] width 65 height 15
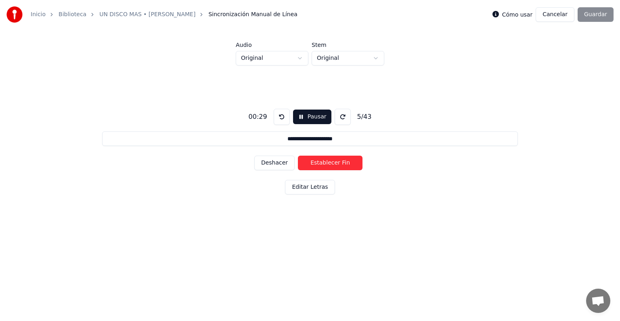
click at [342, 162] on button "Establecer Fin" at bounding box center [330, 162] width 65 height 15
click at [343, 163] on button "Establecer Inicio" at bounding box center [330, 162] width 65 height 15
click at [343, 164] on button "Establecer Fin" at bounding box center [330, 162] width 65 height 15
click at [343, 164] on button "Establecer Inicio" at bounding box center [330, 162] width 65 height 15
click at [343, 164] on button "Establecer Fin" at bounding box center [330, 162] width 65 height 15
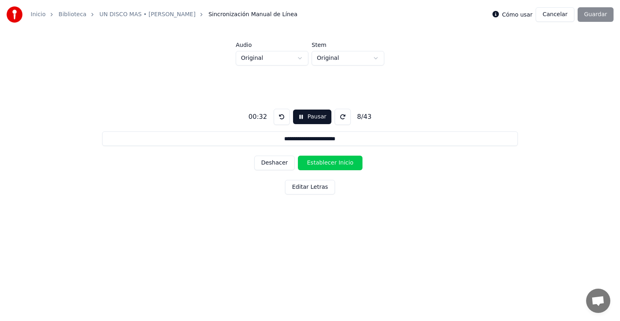
click at [343, 165] on button "Establecer Inicio" at bounding box center [330, 162] width 65 height 15
click at [343, 165] on button "Establecer Fin" at bounding box center [330, 162] width 65 height 15
click at [343, 165] on button "Establecer Inicio" at bounding box center [330, 162] width 65 height 15
click at [343, 165] on button "Establecer Fin" at bounding box center [330, 162] width 65 height 15
click at [343, 165] on button "Establecer Inicio" at bounding box center [330, 162] width 65 height 15
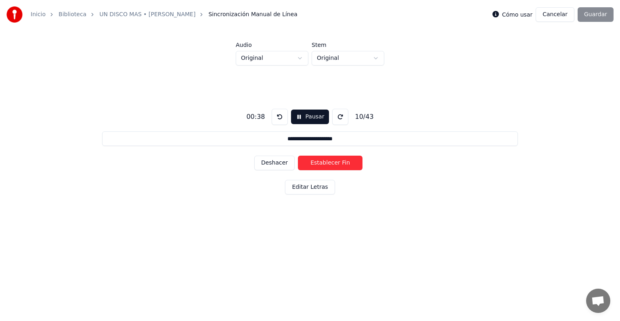
click at [343, 165] on button "Establecer Fin" at bounding box center [330, 162] width 65 height 15
click at [343, 165] on button "Establecer Inicio" at bounding box center [330, 162] width 65 height 15
click at [343, 165] on button "Establecer Fin" at bounding box center [330, 162] width 65 height 15
click at [343, 165] on button "Establecer Inicio" at bounding box center [330, 162] width 65 height 15
click at [343, 165] on button "Establecer Fin" at bounding box center [330, 162] width 65 height 15
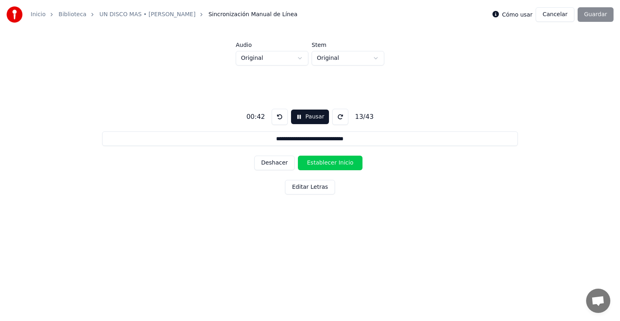
click at [343, 165] on button "Establecer Inicio" at bounding box center [330, 162] width 65 height 15
click at [343, 165] on button "Establecer Fin" at bounding box center [330, 162] width 65 height 15
click at [343, 165] on button "Establecer Inicio" at bounding box center [330, 162] width 65 height 15
click at [343, 165] on button "Establecer Fin" at bounding box center [330, 162] width 65 height 15
click at [343, 165] on button "Establecer Inicio" at bounding box center [330, 162] width 65 height 15
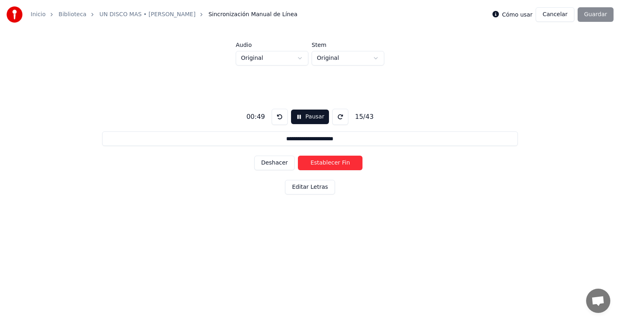
click at [343, 165] on button "Establecer Fin" at bounding box center [330, 162] width 65 height 15
click at [343, 165] on button "Establecer Inicio" at bounding box center [330, 162] width 65 height 15
click at [343, 165] on button "Establecer Fin" at bounding box center [330, 162] width 65 height 15
click at [343, 165] on button "Establecer Inicio" at bounding box center [330, 162] width 65 height 15
click at [343, 165] on button "Establecer Fin" at bounding box center [330, 162] width 65 height 15
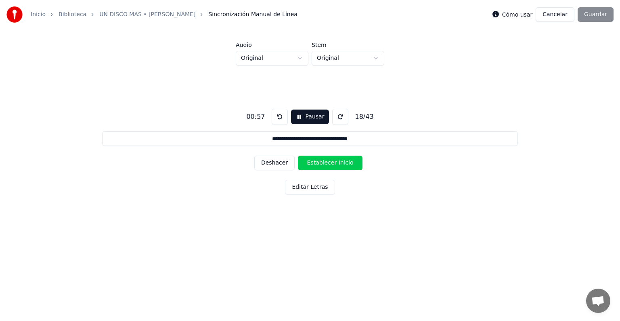
click at [343, 165] on button "Establecer Inicio" at bounding box center [330, 162] width 65 height 15
click at [343, 165] on button "Establecer Fin" at bounding box center [330, 162] width 65 height 15
click at [343, 165] on button "Establecer Inicio" at bounding box center [330, 162] width 65 height 15
click at [343, 165] on button "Establecer Fin" at bounding box center [330, 162] width 65 height 15
click at [343, 165] on button "Establecer Inicio" at bounding box center [330, 162] width 65 height 15
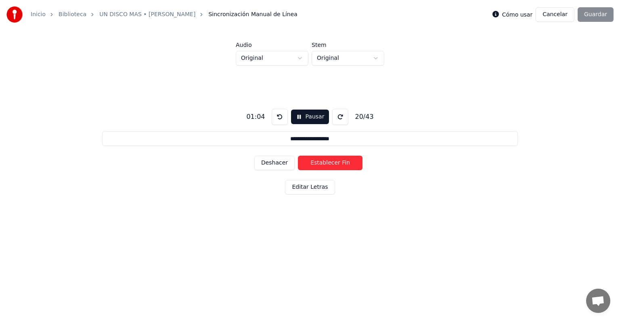
click at [343, 165] on button "Establecer Fin" at bounding box center [330, 162] width 65 height 15
click at [343, 165] on button "Establecer Inicio" at bounding box center [330, 162] width 65 height 15
click at [343, 165] on button "Establecer Fin" at bounding box center [330, 162] width 65 height 15
click at [343, 165] on button "Establecer Inicio" at bounding box center [330, 162] width 65 height 15
click at [343, 165] on button "Establecer Fin" at bounding box center [330, 162] width 65 height 15
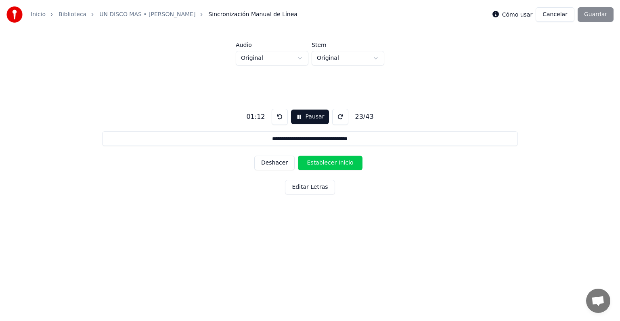
click at [343, 165] on button "Establecer Inicio" at bounding box center [330, 162] width 65 height 15
click at [343, 165] on button "Establecer Fin" at bounding box center [330, 162] width 65 height 15
click at [343, 165] on button "Establecer Inicio" at bounding box center [330, 162] width 65 height 15
click at [343, 165] on button "Establecer Fin" at bounding box center [330, 162] width 65 height 15
click at [343, 165] on button "Establecer Inicio" at bounding box center [330, 162] width 65 height 15
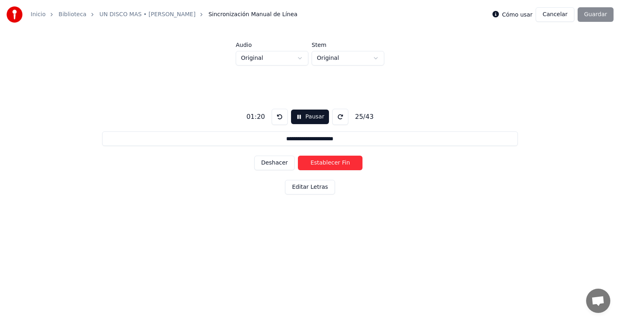
click at [343, 165] on button "Establecer Fin" at bounding box center [330, 162] width 65 height 15
click at [322, 162] on button "Establecer Inicio" at bounding box center [330, 162] width 65 height 15
click at [322, 162] on button "Establecer Fin" at bounding box center [330, 162] width 65 height 15
click at [322, 162] on button "Establecer Inicio" at bounding box center [330, 162] width 65 height 15
click at [322, 162] on button "Establecer Fin" at bounding box center [330, 162] width 65 height 15
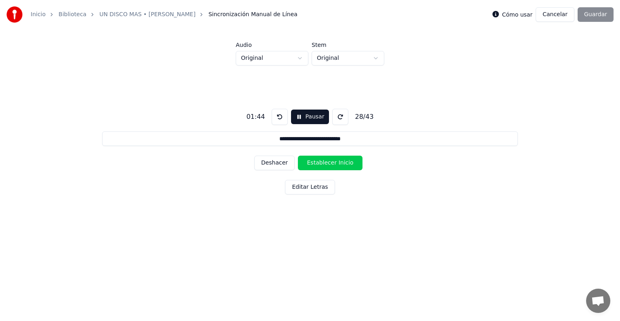
click at [322, 162] on button "Establecer Inicio" at bounding box center [330, 162] width 65 height 15
click at [322, 162] on button "Establecer Fin" at bounding box center [330, 162] width 65 height 15
click at [322, 162] on button "Establecer Inicio" at bounding box center [330, 162] width 65 height 15
click at [322, 162] on button "Establecer Fin" at bounding box center [330, 162] width 65 height 15
click at [322, 162] on button "Establecer Inicio" at bounding box center [330, 162] width 65 height 15
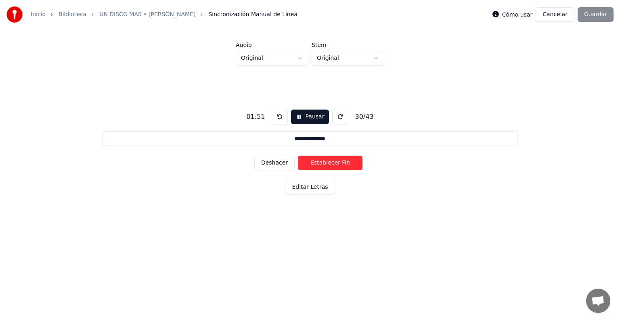
click at [322, 162] on button "Establecer Fin" at bounding box center [330, 162] width 65 height 15
click at [322, 162] on button "Establecer Inicio" at bounding box center [330, 162] width 65 height 15
click at [332, 163] on button "Establecer Fin" at bounding box center [330, 162] width 65 height 15
click at [332, 163] on button "Establecer Inicio" at bounding box center [330, 162] width 65 height 15
click at [332, 163] on button "Establecer Fin" at bounding box center [330, 162] width 65 height 15
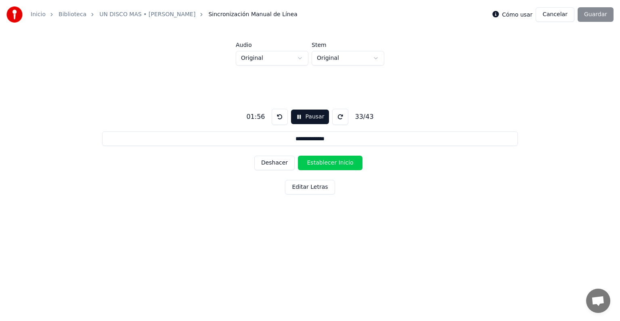
click at [332, 163] on button "Establecer Inicio" at bounding box center [330, 162] width 65 height 15
click at [332, 163] on button "Establecer Fin" at bounding box center [330, 162] width 65 height 15
click at [332, 163] on button "Establecer Inicio" at bounding box center [330, 162] width 65 height 15
click at [332, 163] on button "Establecer Fin" at bounding box center [330, 162] width 65 height 15
click at [332, 163] on button "Establecer Inicio" at bounding box center [330, 162] width 65 height 15
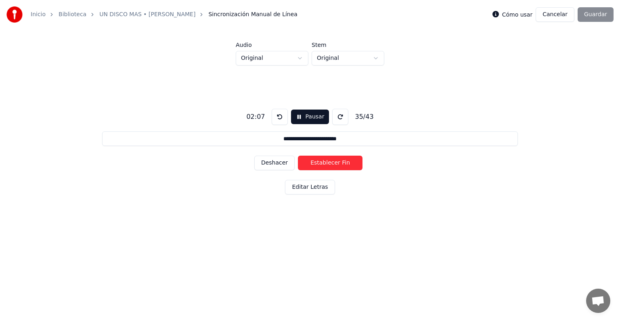
click at [332, 163] on button "Establecer Fin" at bounding box center [330, 162] width 65 height 15
click at [332, 163] on button "Establecer Inicio" at bounding box center [330, 162] width 65 height 15
click at [332, 163] on button "Establecer Fin" at bounding box center [330, 162] width 65 height 15
click at [332, 163] on button "Establecer Inicio" at bounding box center [330, 162] width 65 height 15
click at [332, 163] on button "Establecer Fin" at bounding box center [330, 162] width 65 height 15
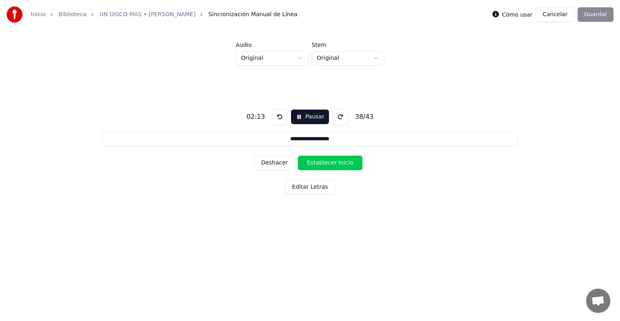
click at [332, 163] on button "Establecer Inicio" at bounding box center [330, 162] width 65 height 15
click at [332, 163] on button "Establecer Fin" at bounding box center [330, 162] width 65 height 15
click at [332, 163] on button "Establecer Inicio" at bounding box center [330, 162] width 65 height 15
click at [332, 163] on button "Establecer Fin" at bounding box center [330, 162] width 65 height 15
click at [332, 163] on button "Establecer Inicio" at bounding box center [330, 162] width 65 height 15
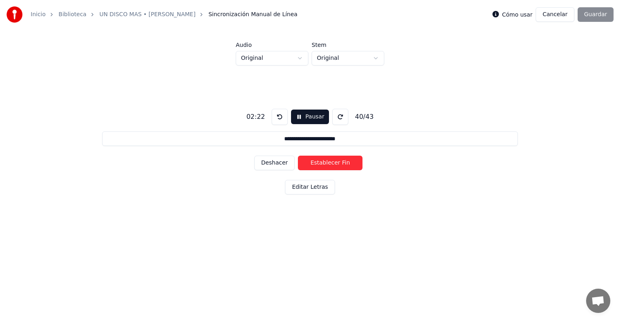
click at [332, 163] on button "Establecer Fin" at bounding box center [330, 162] width 65 height 15
click at [332, 163] on button "Establecer Inicio" at bounding box center [330, 162] width 65 height 15
click at [332, 163] on button "Establecer Fin" at bounding box center [330, 162] width 65 height 15
click at [332, 163] on button "Establecer Inicio" at bounding box center [330, 162] width 65 height 15
click at [332, 163] on button "Establecer Fin" at bounding box center [330, 162] width 65 height 15
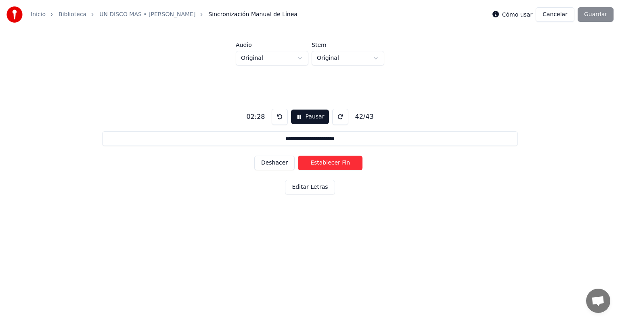
type input "**********"
click at [332, 163] on button "Establecer Inicio" at bounding box center [330, 162] width 65 height 15
click at [332, 163] on button "Establecer Fin" at bounding box center [330, 162] width 65 height 15
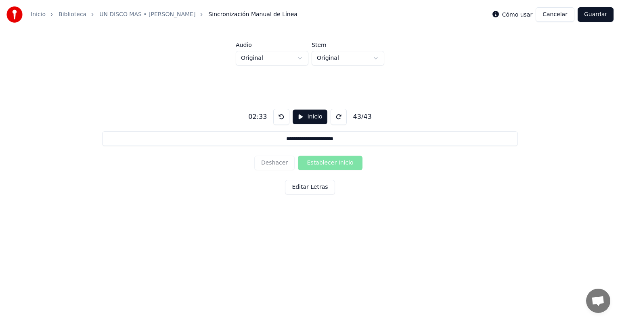
click at [611, 13] on button "Guardar" at bounding box center [596, 14] width 36 height 15
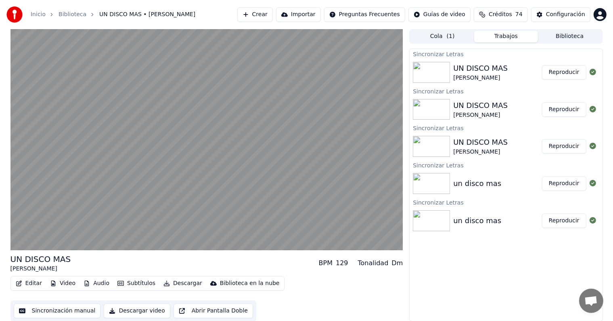
click at [174, 289] on div "Editar Video Audio Subtítulos Descargar Biblioteca en la nube" at bounding box center [147, 283] width 275 height 15
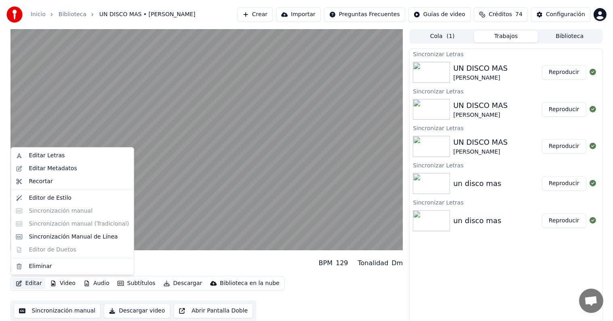
click at [29, 284] on button "Editar" at bounding box center [29, 282] width 33 height 11
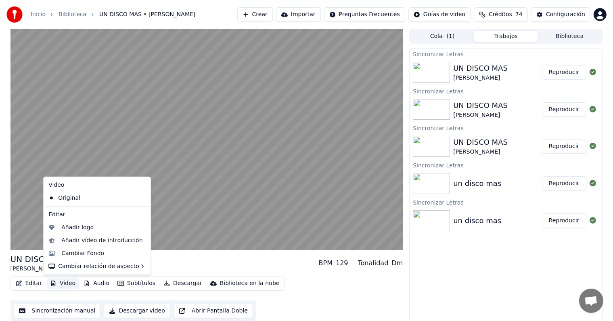
click at [60, 280] on button "Video" at bounding box center [63, 282] width 32 height 11
click at [60, 283] on button "Video" at bounding box center [63, 282] width 32 height 11
click at [90, 249] on div "Cambiar Fondo" at bounding box center [82, 253] width 43 height 8
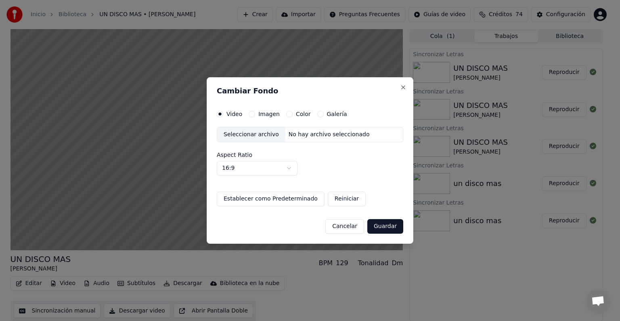
click at [249, 135] on div "Seleccionar archivo" at bounding box center [251, 134] width 68 height 15
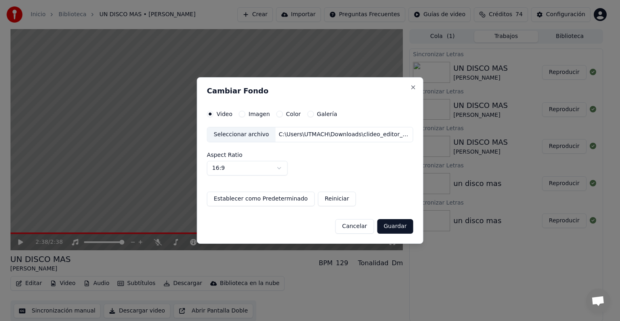
click at [388, 223] on button "Guardar" at bounding box center [395, 226] width 36 height 15
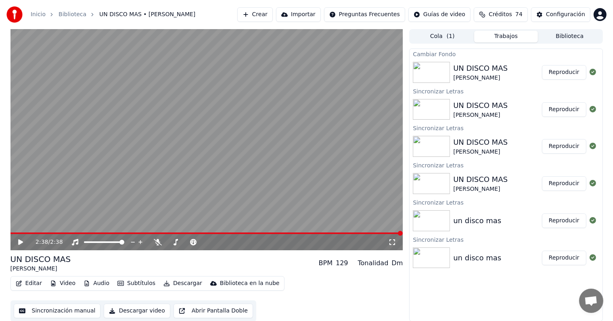
click at [567, 71] on button "Reproducir" at bounding box center [564, 72] width 44 height 15
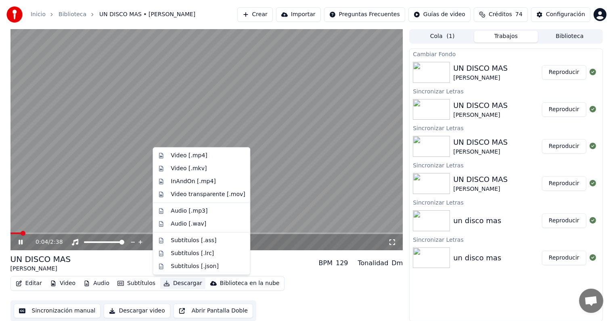
click at [176, 284] on button "Descargar" at bounding box center [182, 282] width 45 height 11
click at [202, 157] on div "Video [.mp4]" at bounding box center [189, 155] width 36 height 8
